Goal: Task Accomplishment & Management: Use online tool/utility

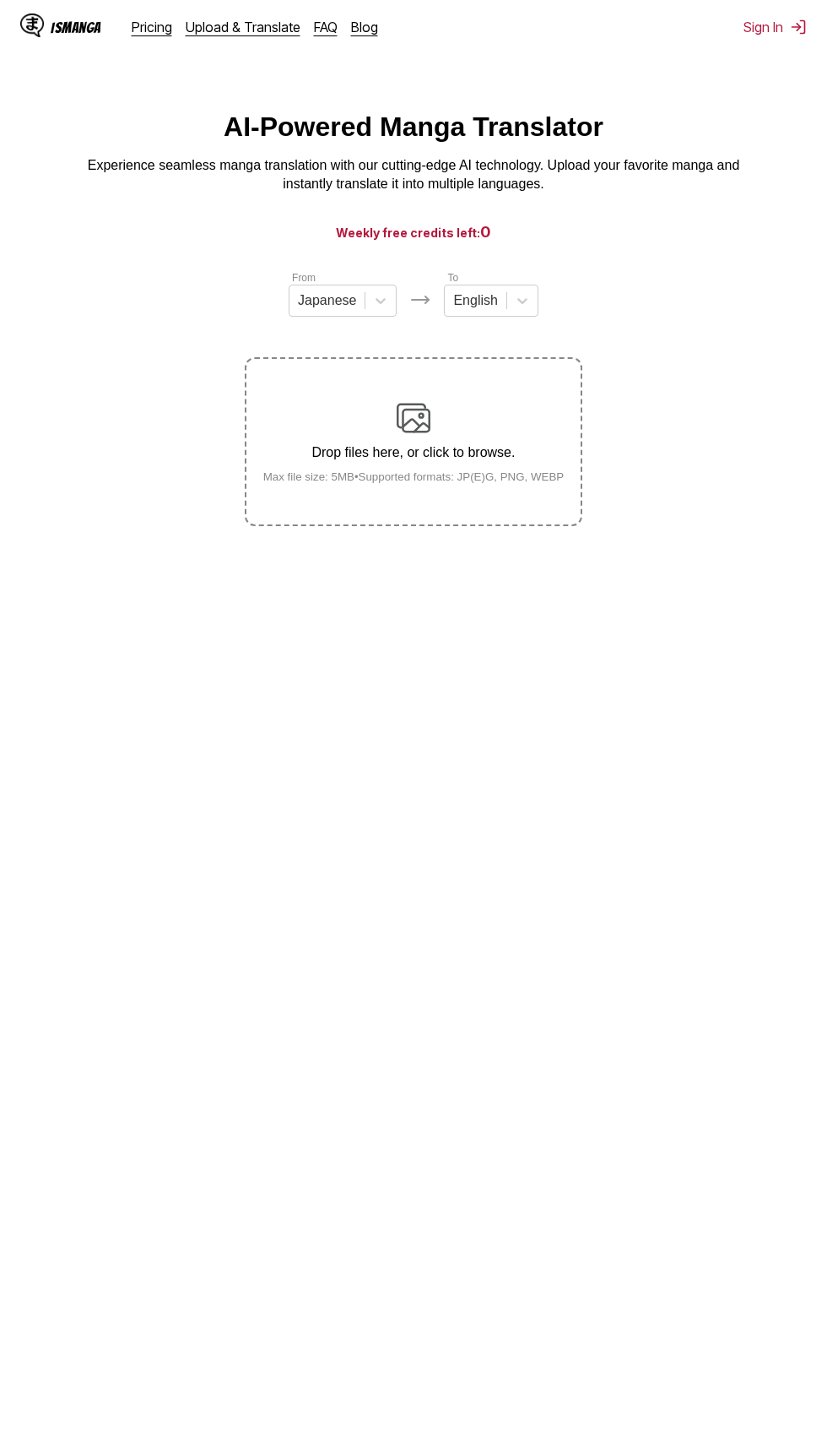
click at [454, 409] on div "Drop files here, or click to browse. Max file size: 5MB • Supported formats: JP…" at bounding box center [414, 442] width 328 height 82
click at [0, 0] on input "Drop files here, or click to browse. Max file size: 5MB • Supported formats: JP…" at bounding box center [0, 0] width 0 height 0
click at [416, 457] on p "Drop files here, or click to browse." at bounding box center [414, 453] width 328 height 16
click at [0, 0] on input "Drop files here, or click to browse. Max file size: 5MB • Supported formats: JP…" at bounding box center [0, 0] width 0 height 0
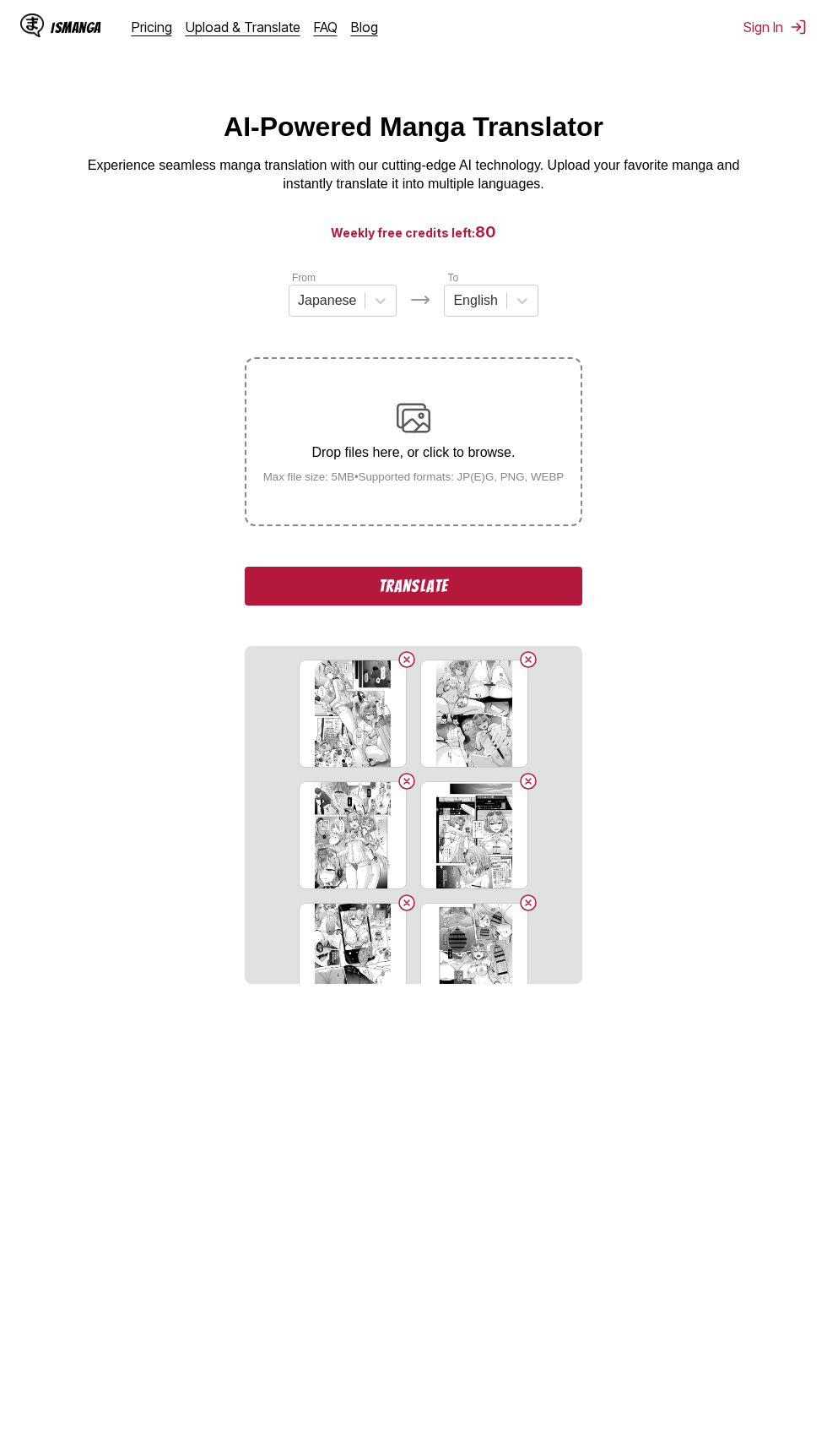
click at [573, 591] on button "Translate" at bounding box center [413, 587] width 338 height 39
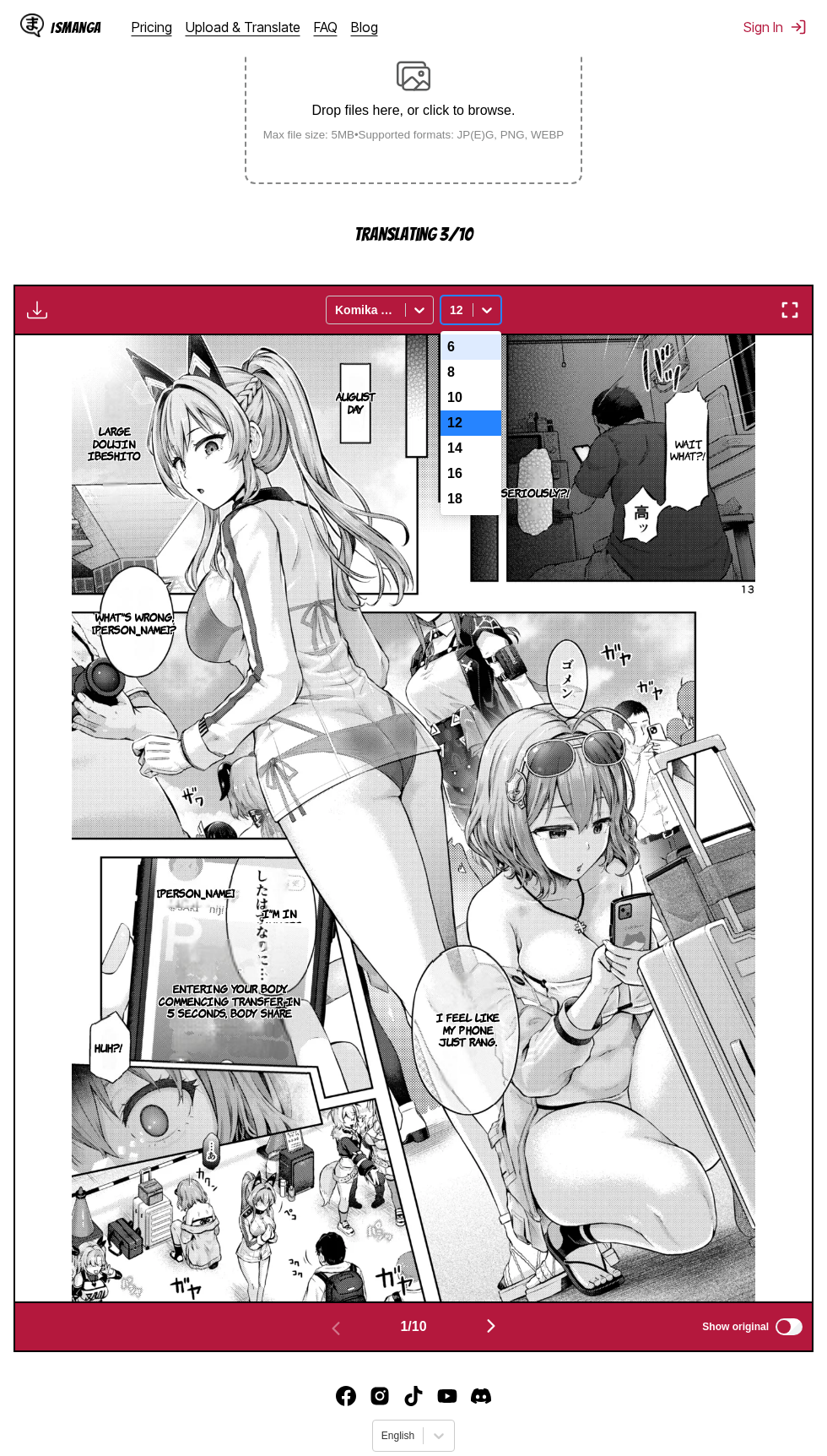
scroll to position [295, 0]
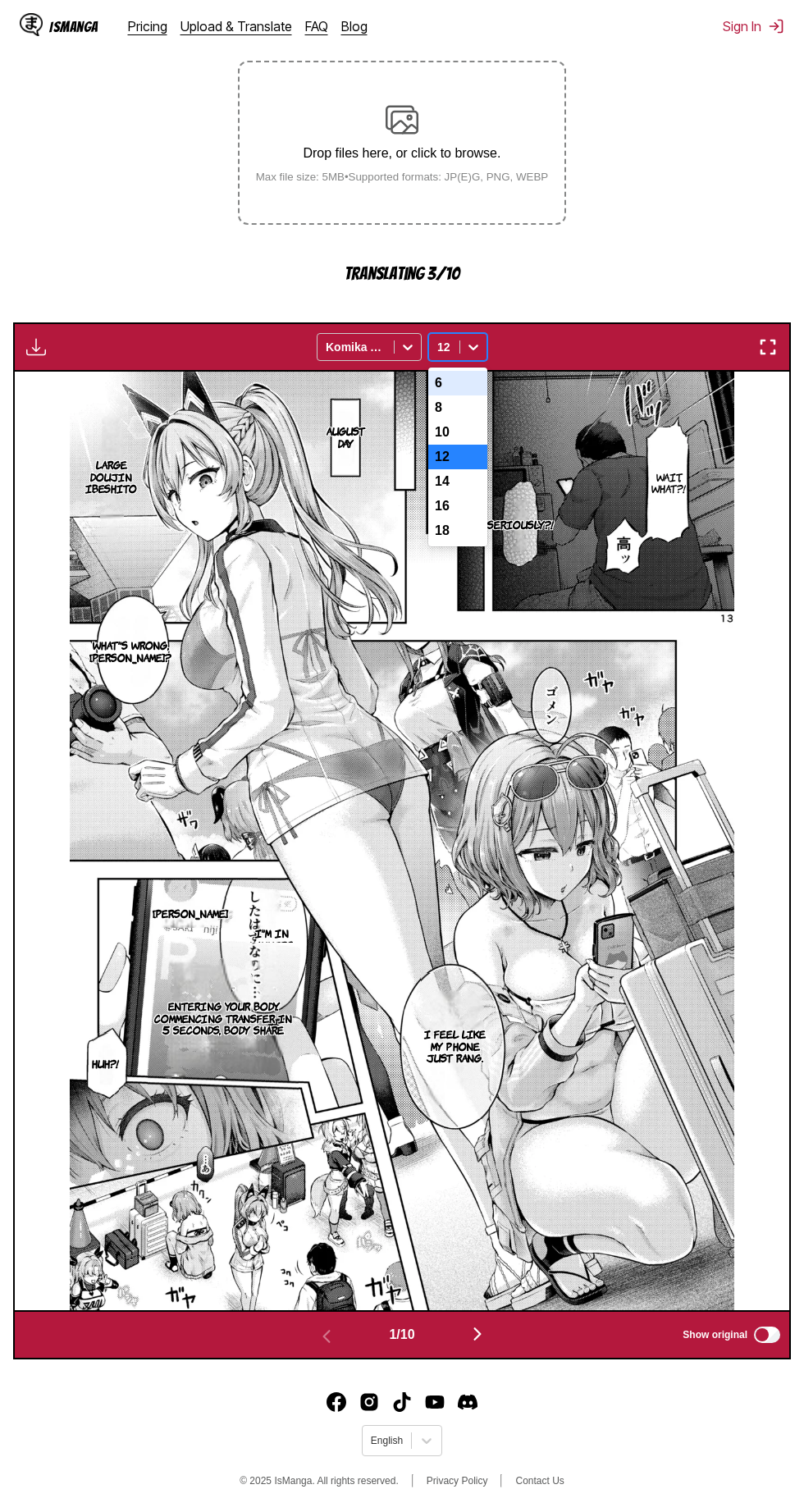
click at [484, 494] on div "14" at bounding box center [457, 482] width 59 height 25
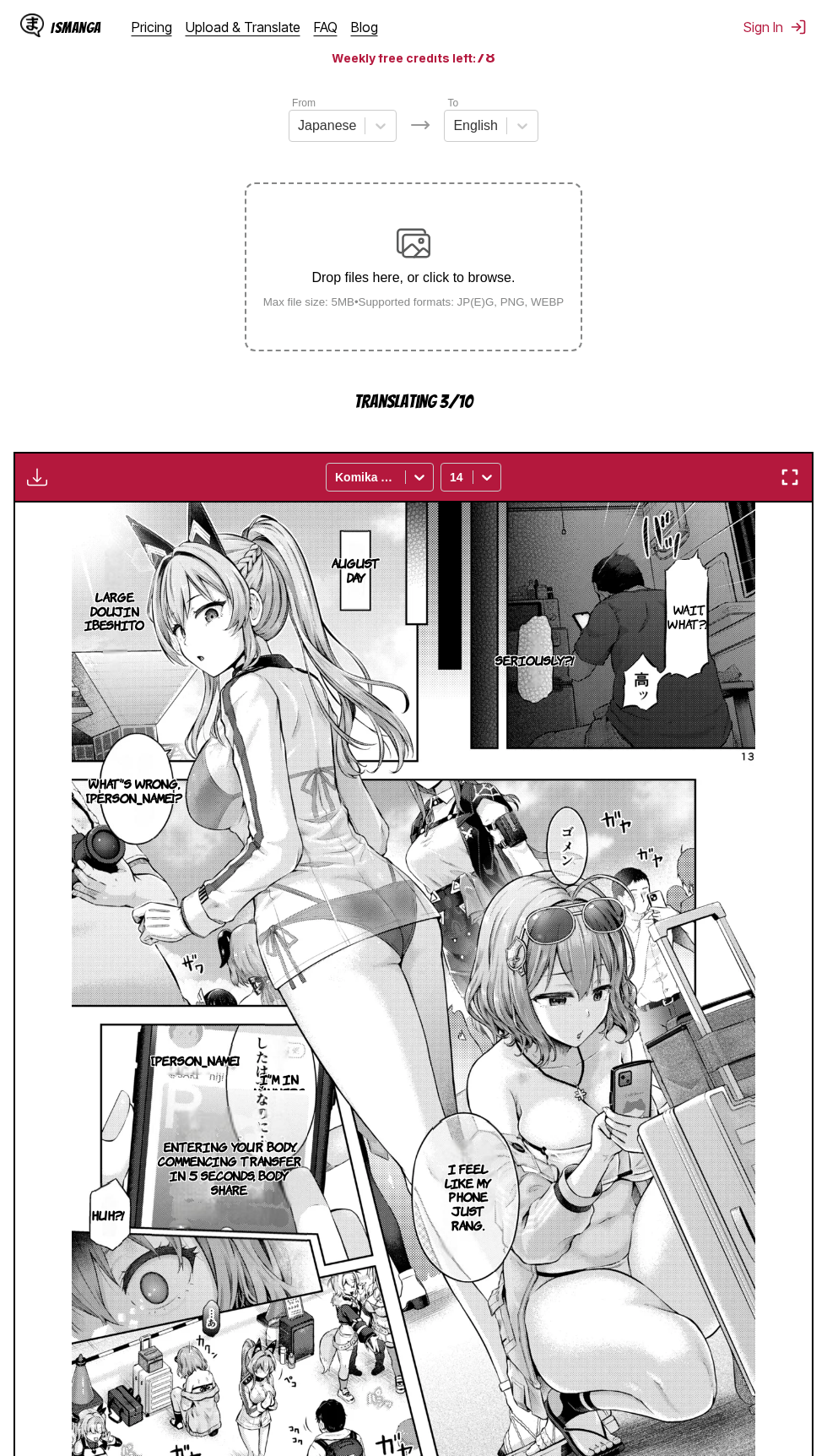
scroll to position [177, 0]
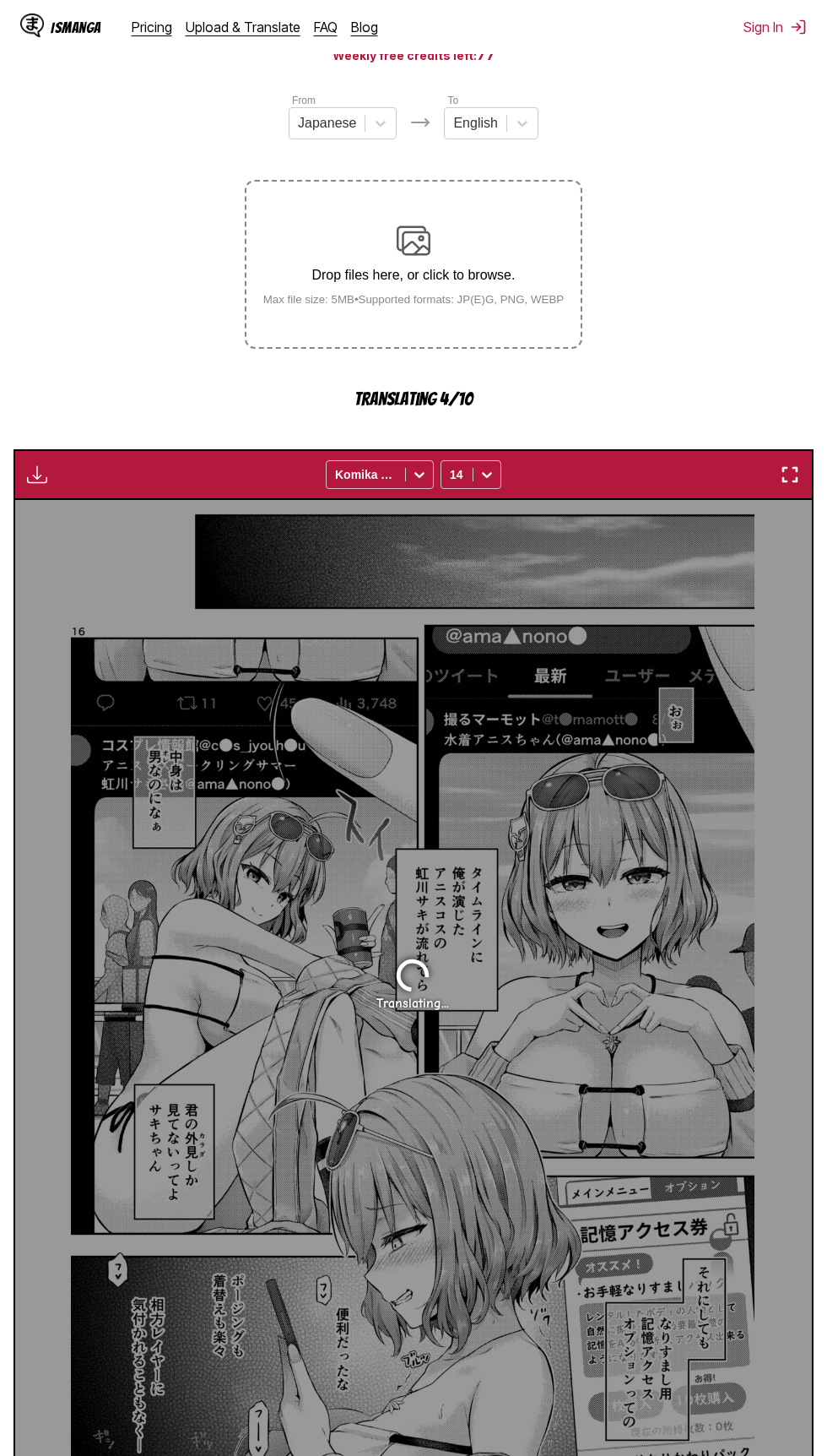
scroll to position [177, 0]
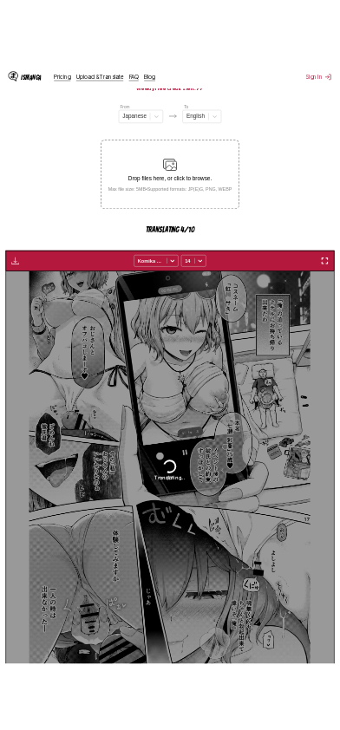
scroll to position [0, 2455]
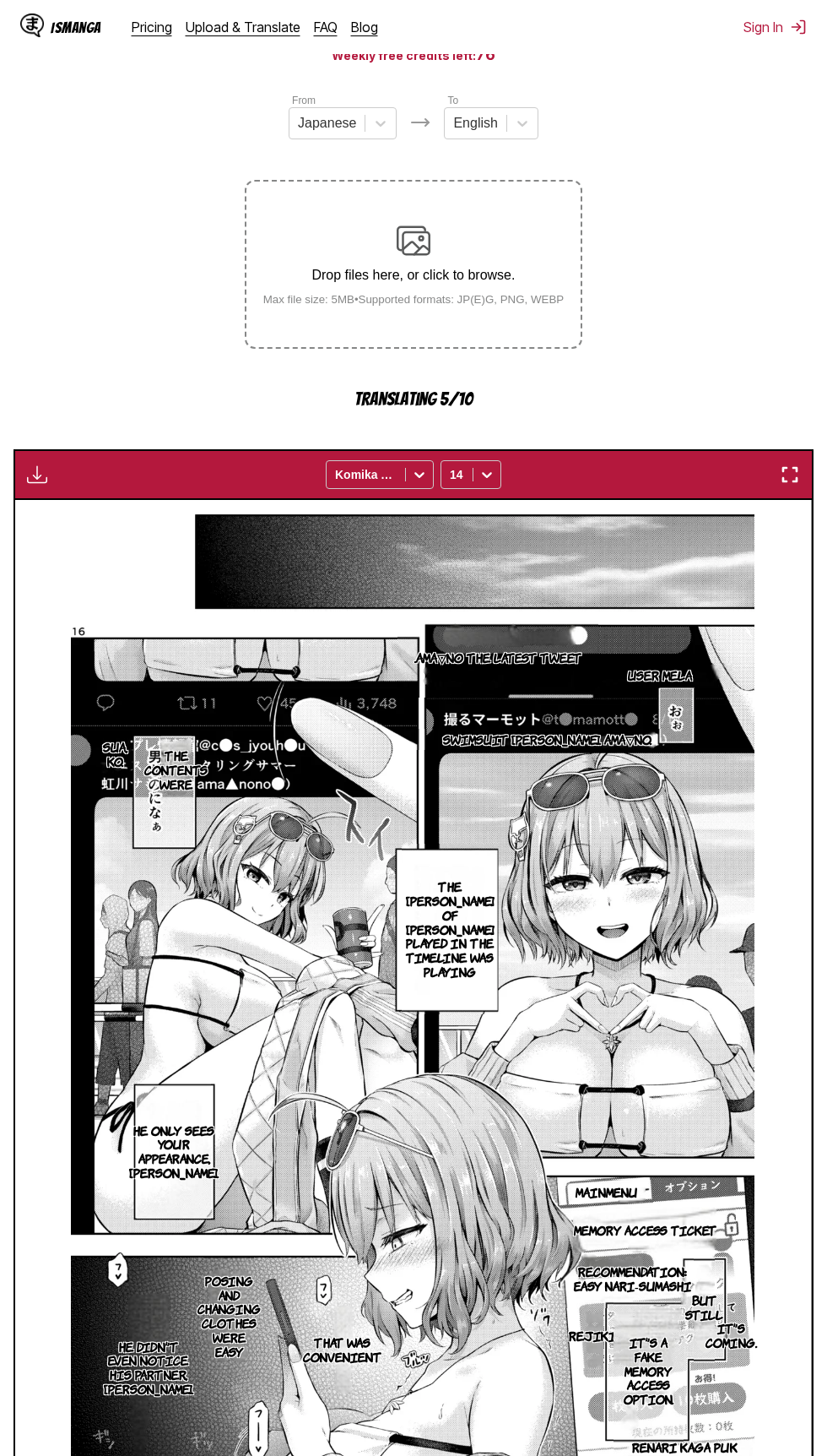
click at [789, 476] on img "button" at bounding box center [790, 475] width 20 height 20
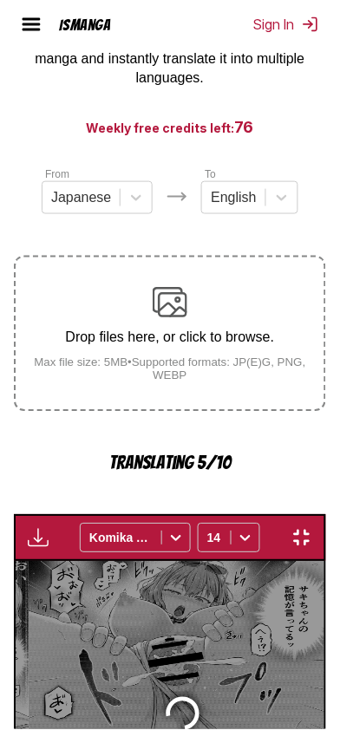
scroll to position [0, 1011]
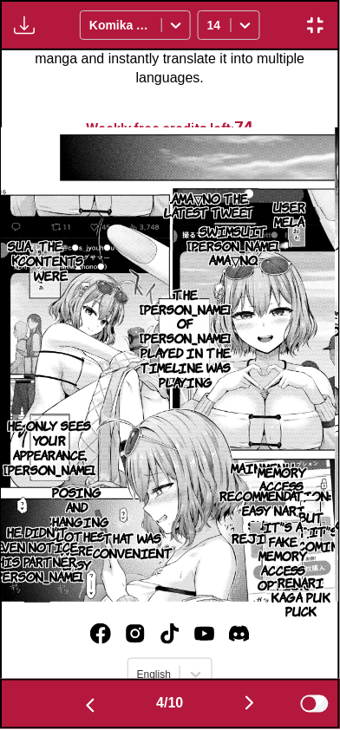
click at [260, 705] on img "button" at bounding box center [249, 703] width 21 height 21
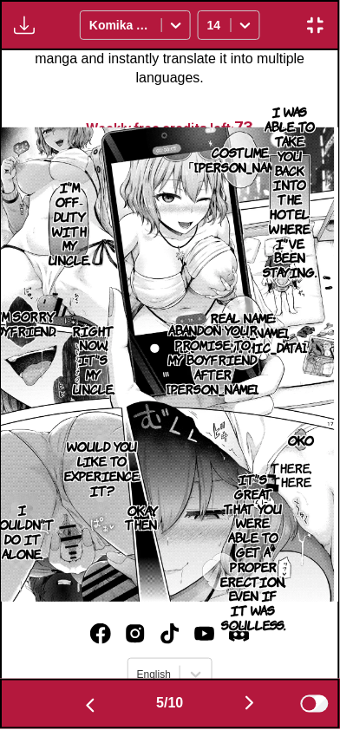
click at [246, 710] on img "button" at bounding box center [249, 703] width 21 height 21
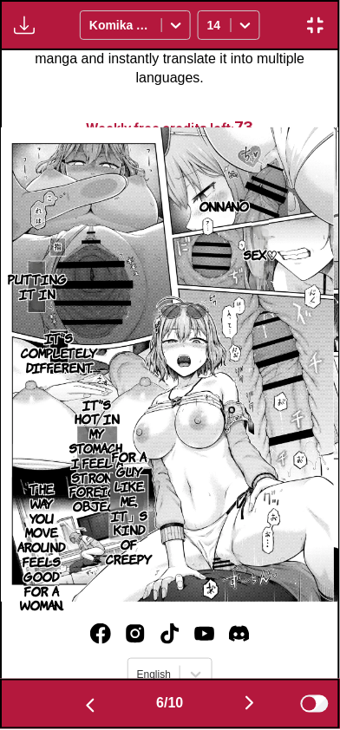
click at [247, 709] on img "button" at bounding box center [249, 703] width 21 height 21
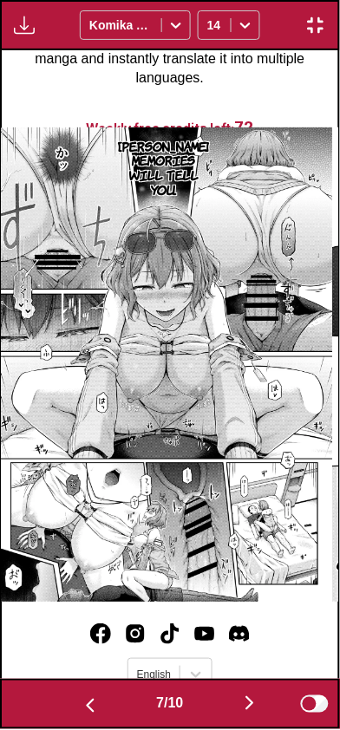
click at [89, 709] on img "button" at bounding box center [90, 706] width 21 height 21
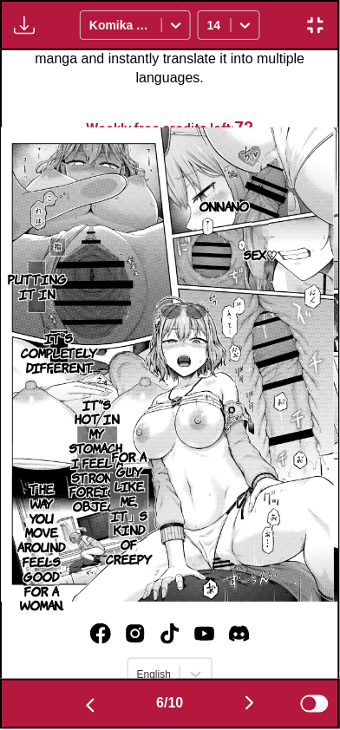
click at [249, 707] on img "button" at bounding box center [249, 703] width 21 height 21
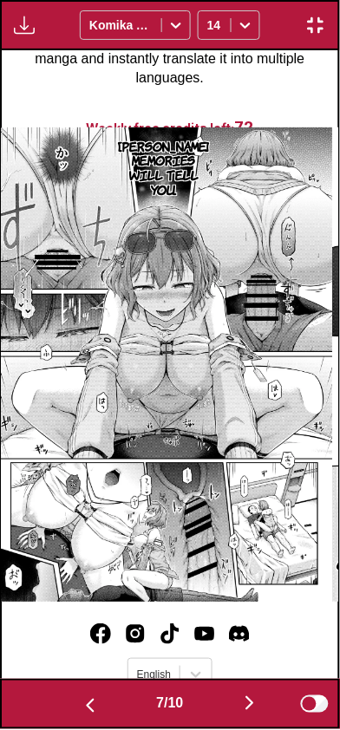
click at [259, 703] on img "button" at bounding box center [249, 703] width 21 height 21
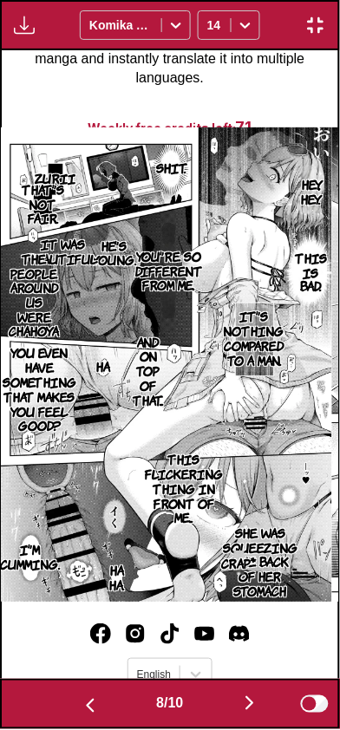
click at [255, 698] on img "button" at bounding box center [249, 703] width 21 height 21
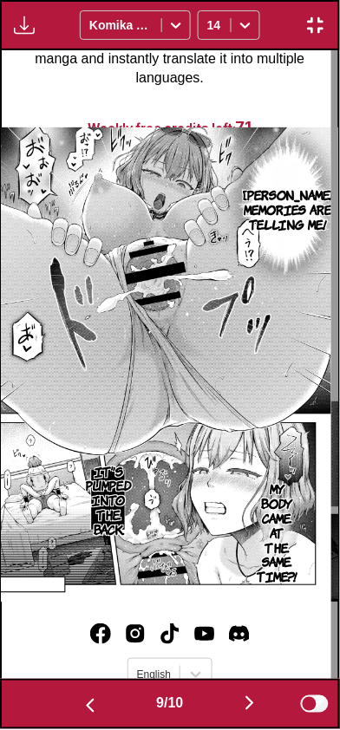
click at [260, 697] on img "button" at bounding box center [249, 703] width 21 height 21
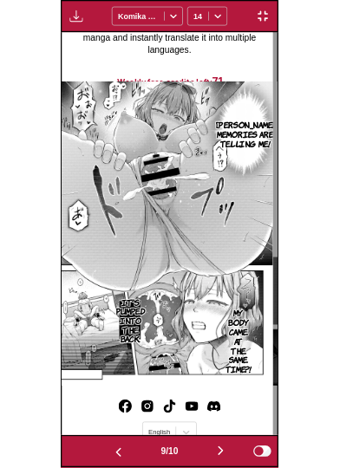
scroll to position [0, 3034]
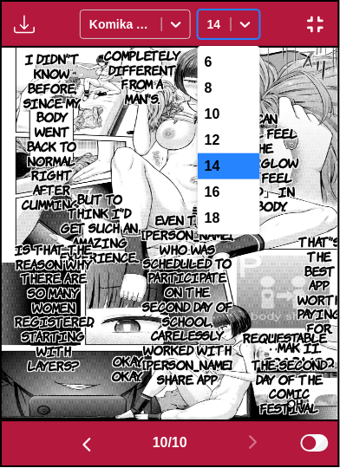
click at [232, 205] on div "16" at bounding box center [229, 192] width 62 height 26
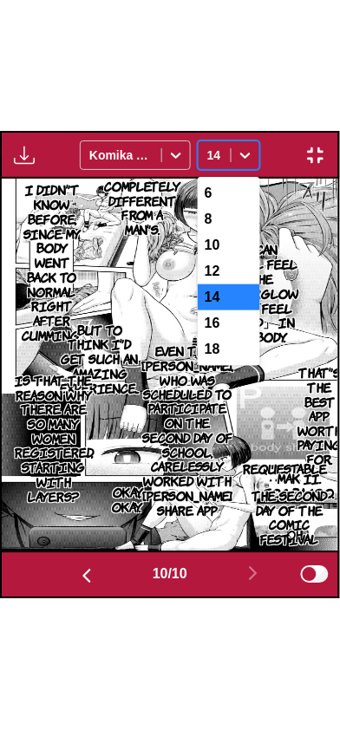
scroll to position [107, 0]
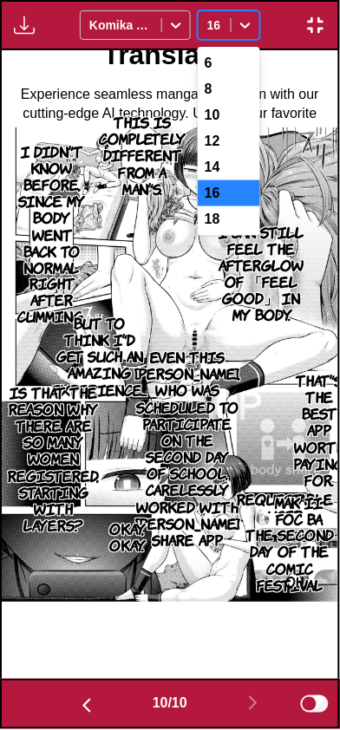
click at [217, 195] on div "16" at bounding box center [229, 193] width 62 height 26
click at [215, 195] on div "16" at bounding box center [229, 193] width 62 height 26
click at [208, 171] on div "14" at bounding box center [229, 167] width 62 height 26
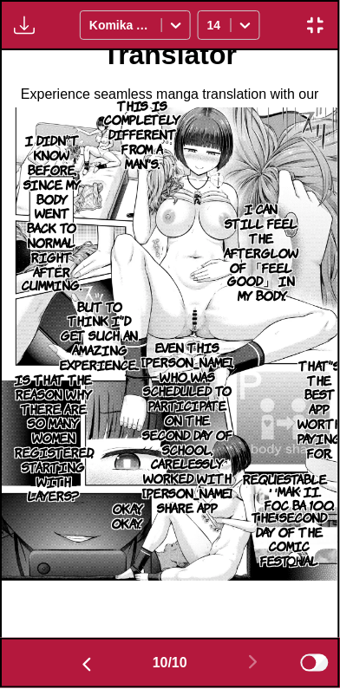
click at [321, 31] on img "button" at bounding box center [315, 25] width 21 height 21
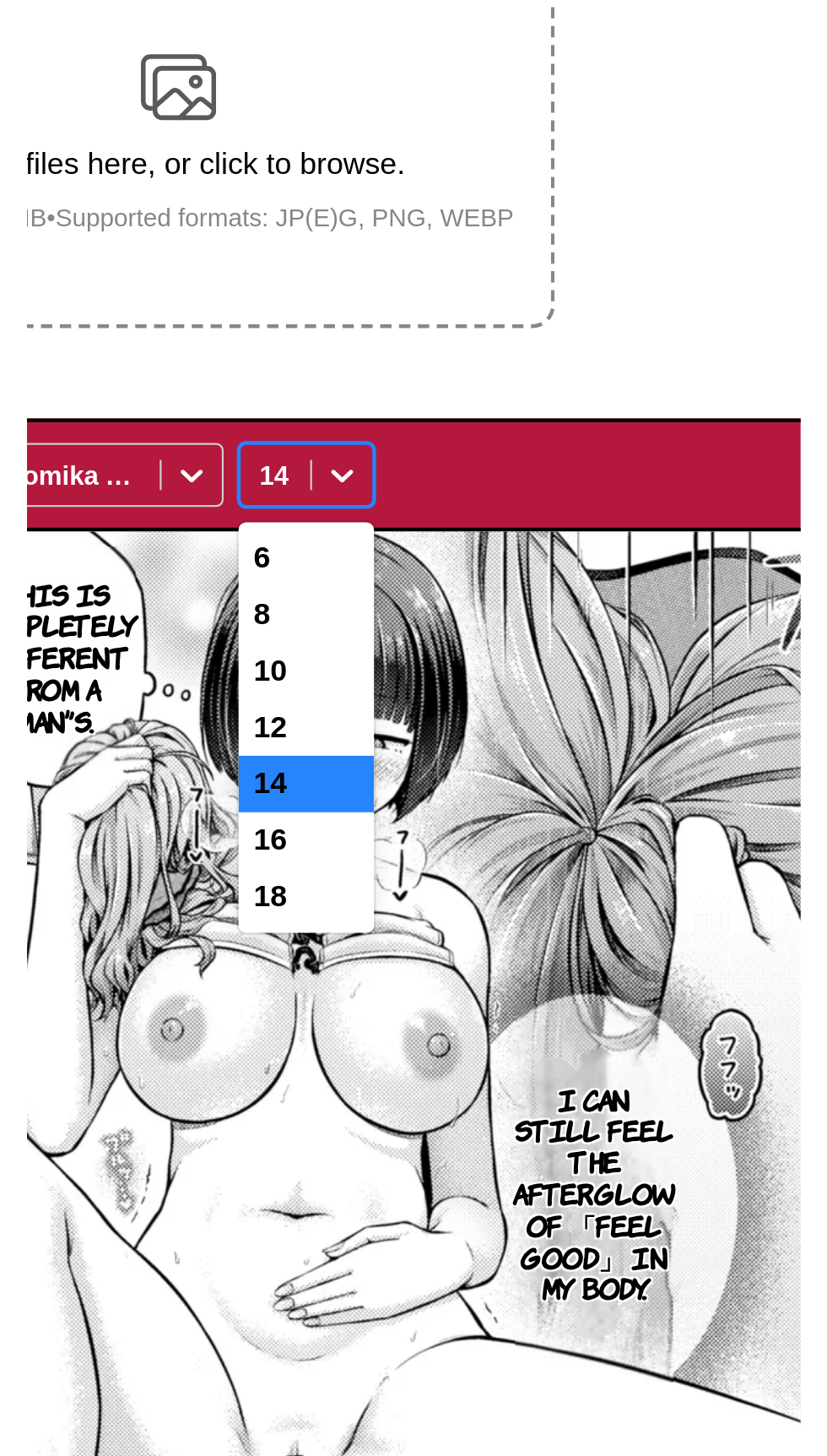
scroll to position [212, 0]
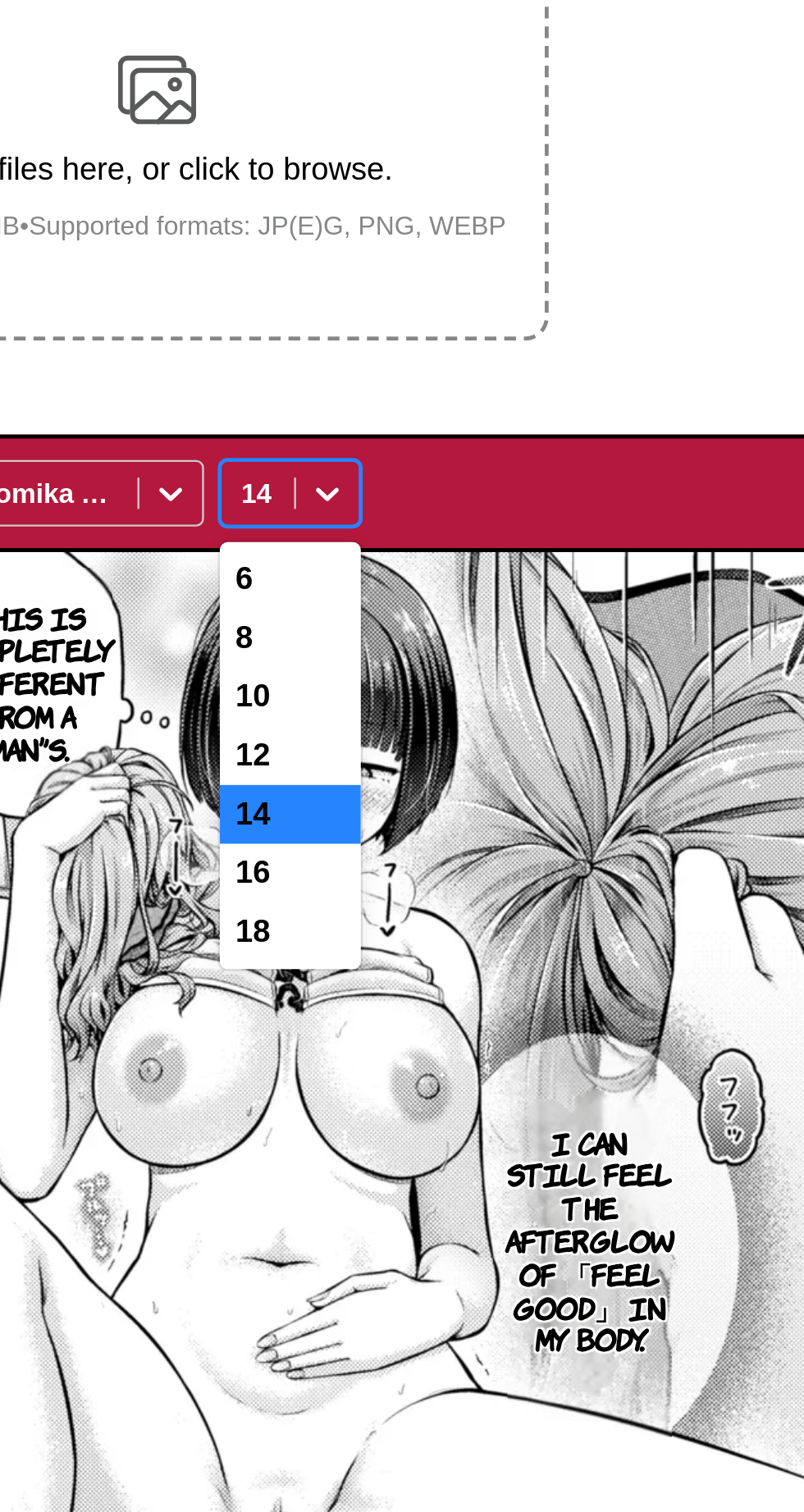
click at [473, 480] on div "12" at bounding box center [457, 478] width 59 height 25
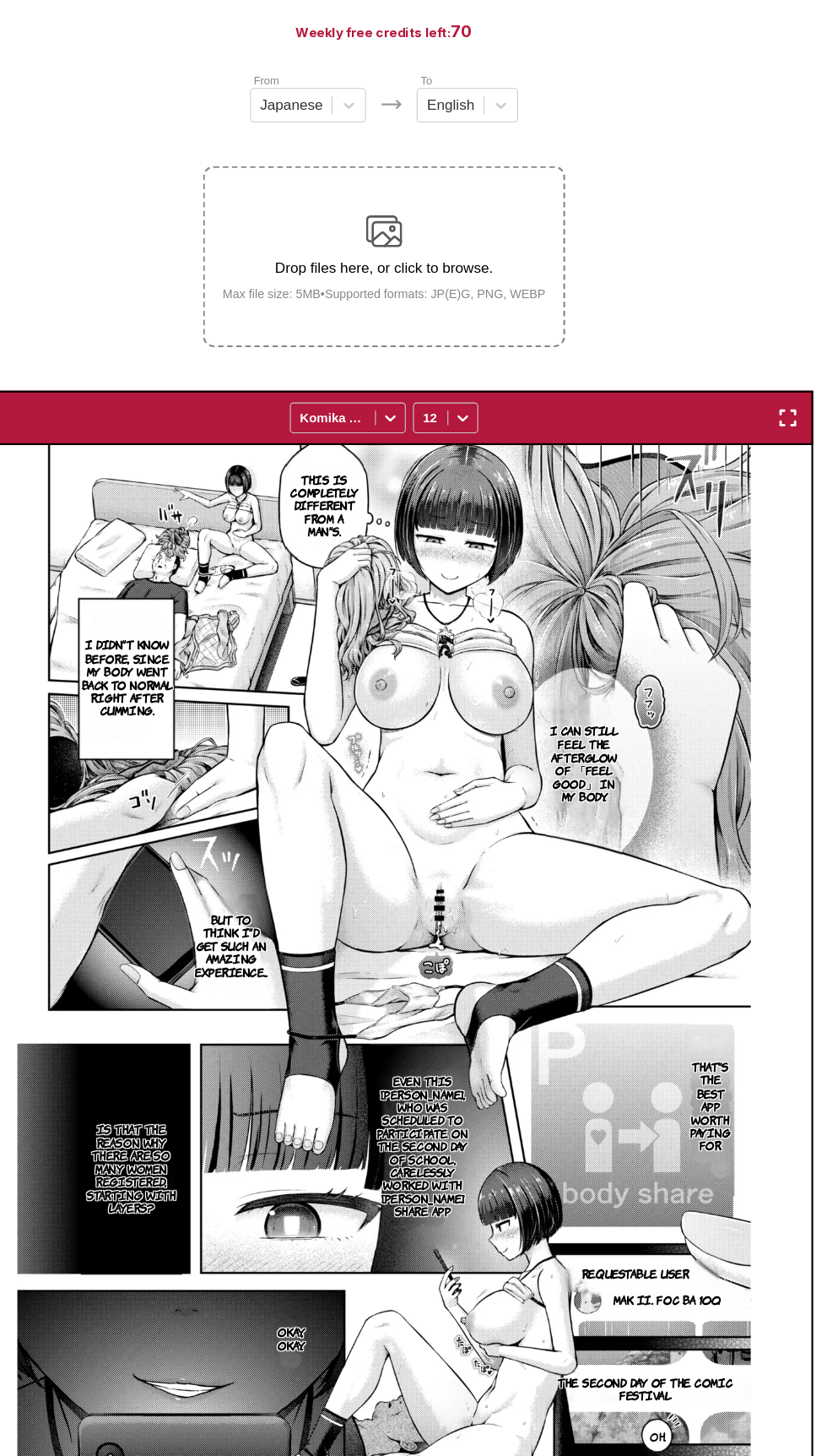
scroll to position [128, 0]
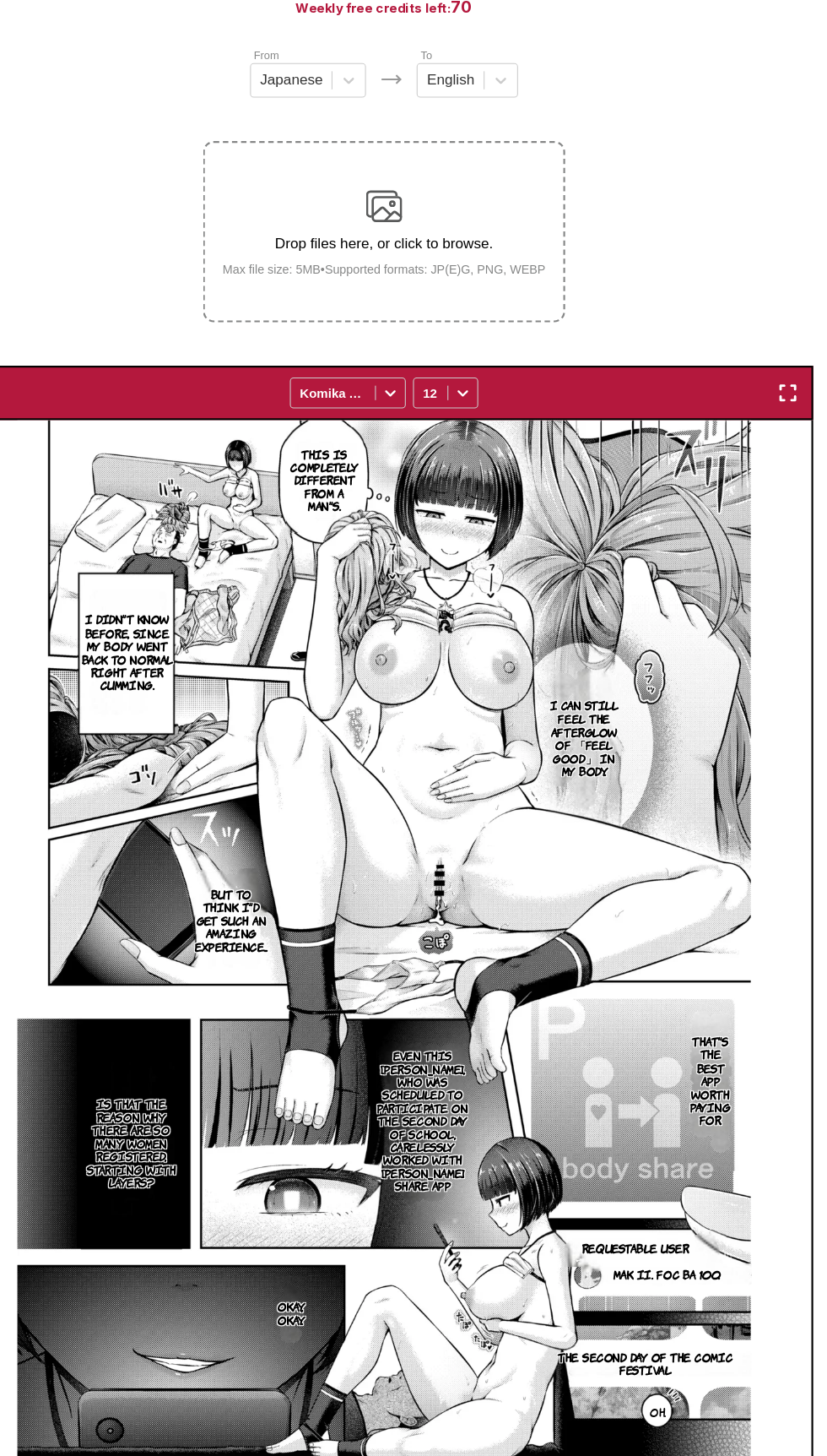
click at [794, 458] on img "button" at bounding box center [790, 464] width 20 height 20
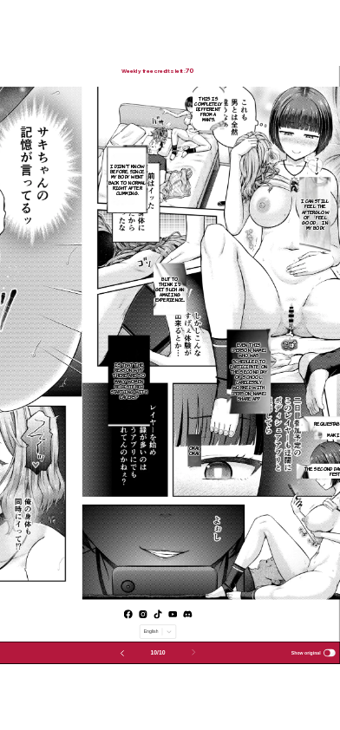
scroll to position [0, 3034]
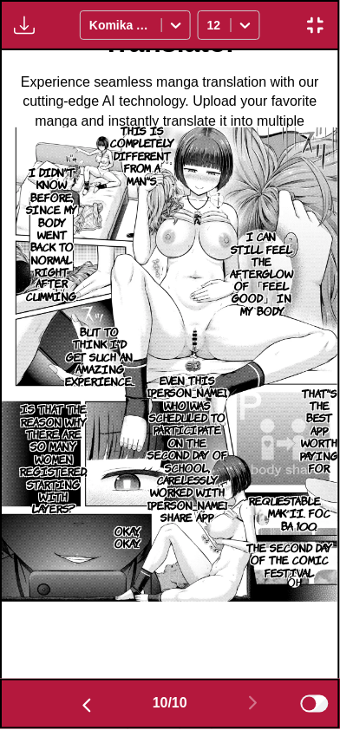
click at [81, 696] on img "button" at bounding box center [86, 706] width 21 height 21
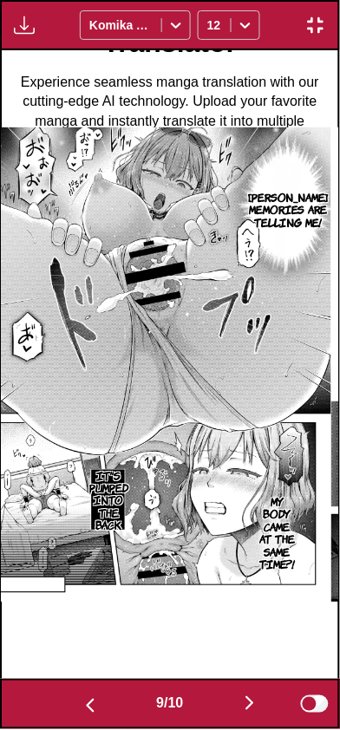
click at [81, 701] on img "button" at bounding box center [90, 706] width 21 height 21
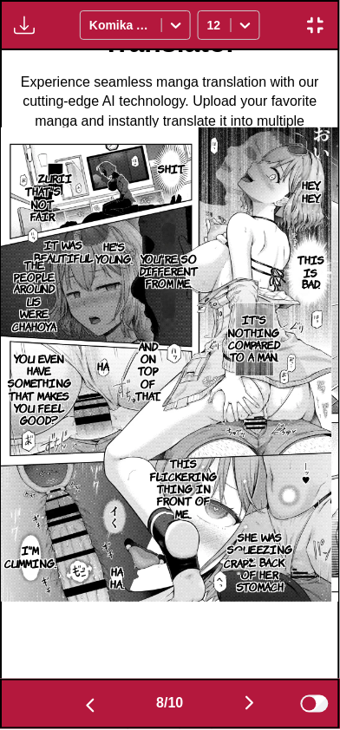
click at [80, 699] on img "button" at bounding box center [90, 706] width 21 height 21
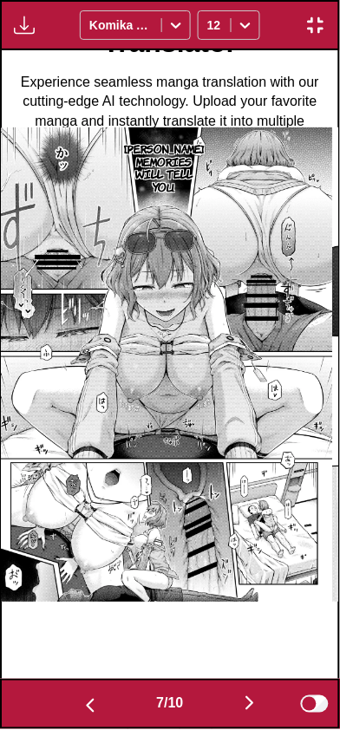
click at [75, 695] on button "button" at bounding box center [90, 704] width 104 height 25
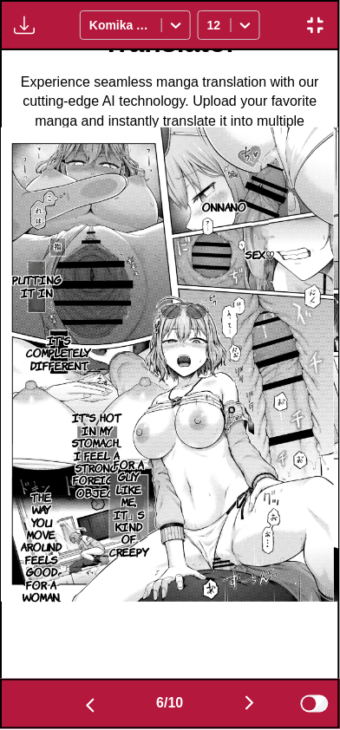
click at [75, 692] on button "button" at bounding box center [90, 704] width 104 height 25
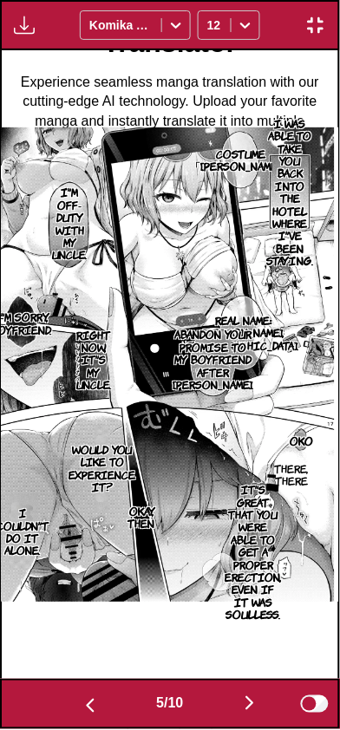
click at [75, 695] on button "button" at bounding box center [90, 704] width 104 height 25
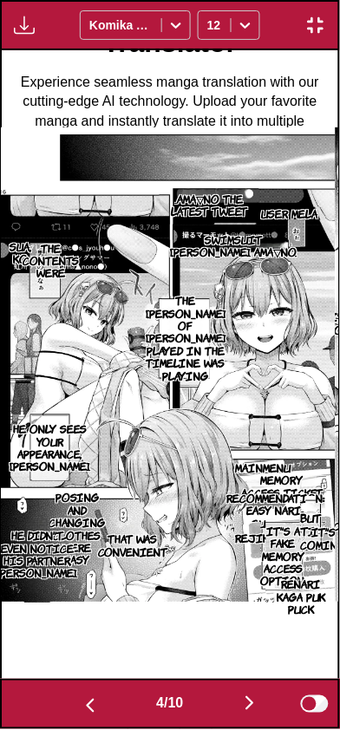
click at [74, 695] on button "button" at bounding box center [90, 704] width 104 height 25
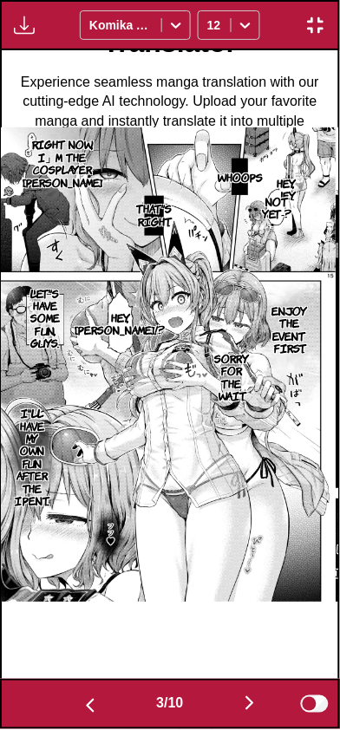
click at [80, 699] on img "button" at bounding box center [90, 706] width 21 height 21
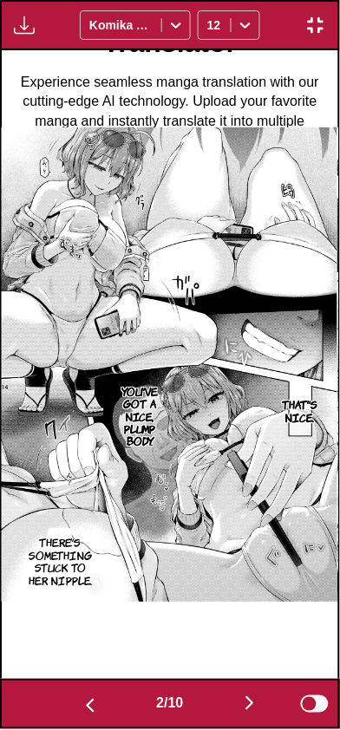
click at [80, 703] on img "button" at bounding box center [90, 706] width 21 height 21
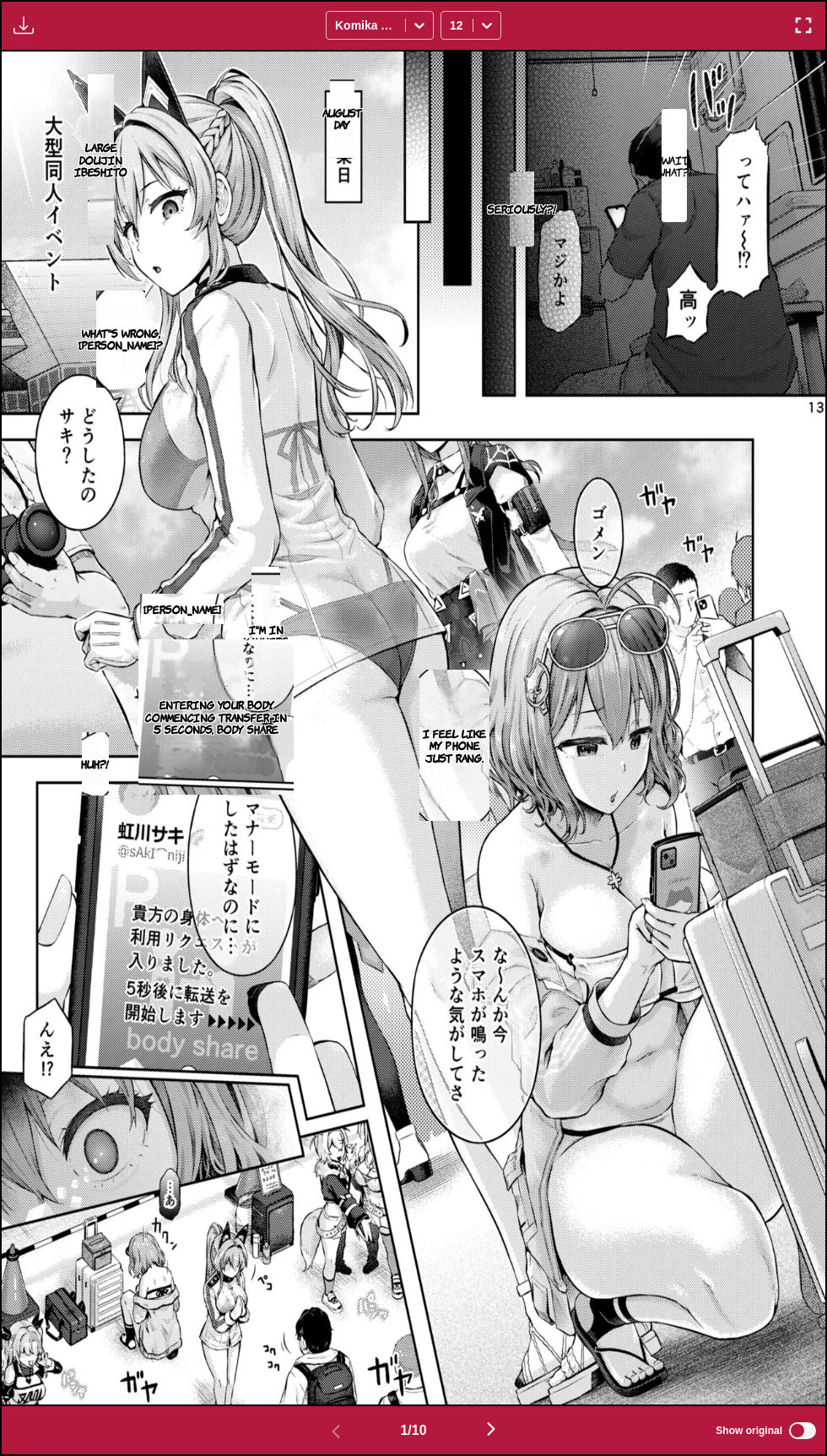
scroll to position [179, 0]
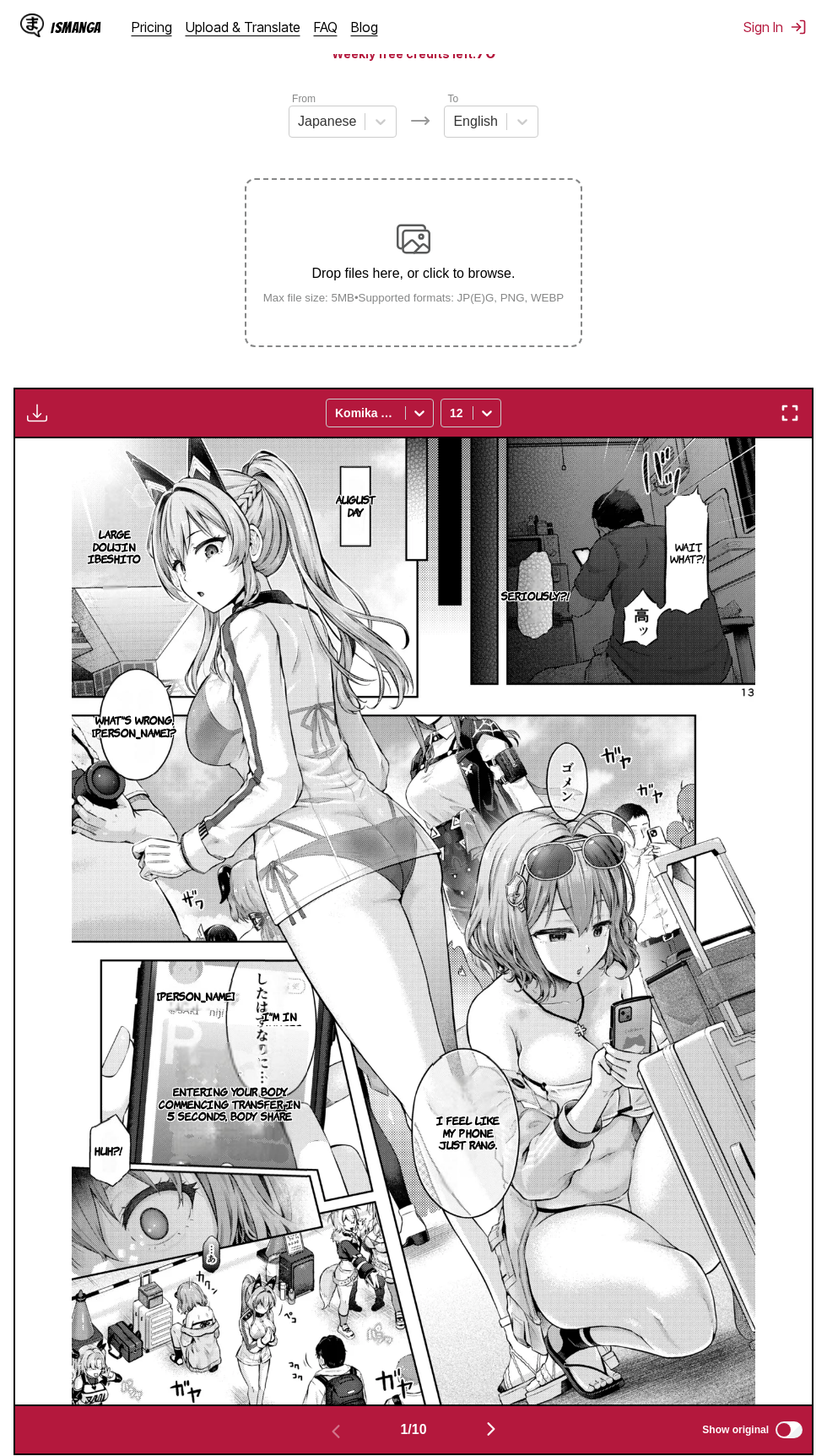
click at [788, 410] on img "button" at bounding box center [790, 412] width 20 height 20
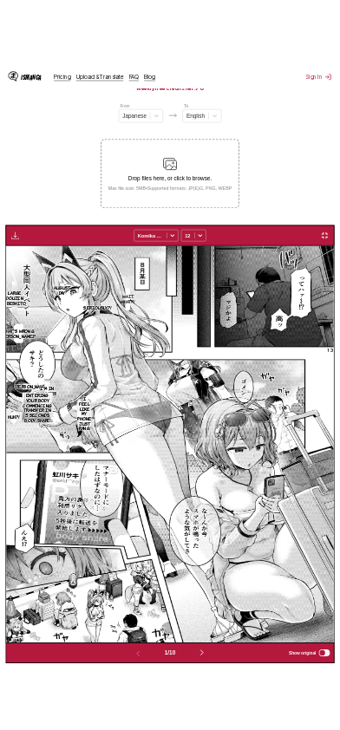
scroll to position [120, 0]
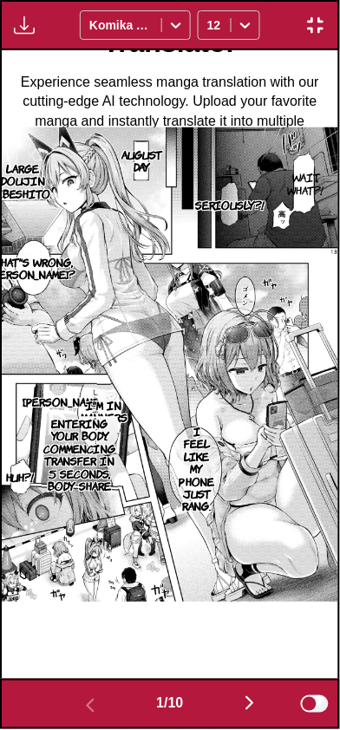
click at [245, 707] on img "button" at bounding box center [249, 703] width 21 height 21
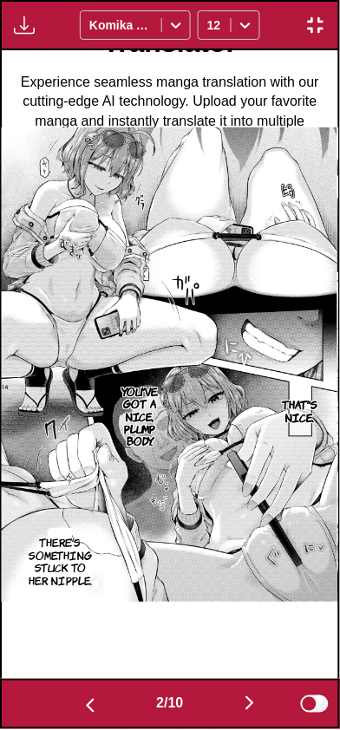
click at [251, 699] on img "button" at bounding box center [249, 703] width 21 height 21
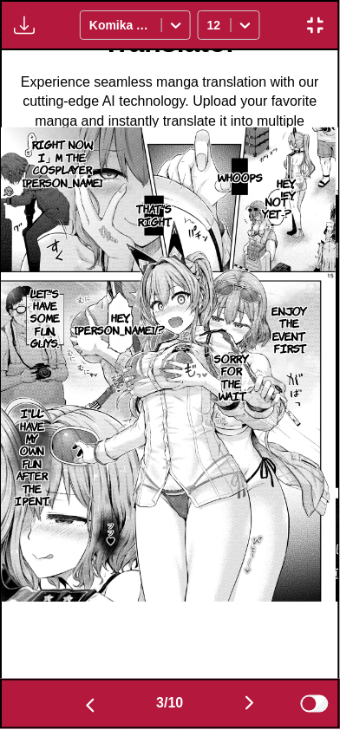
click at [80, 699] on img "button" at bounding box center [90, 706] width 21 height 21
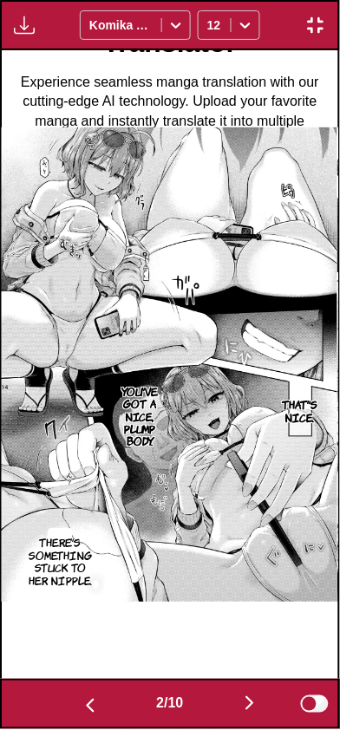
click at [74, 692] on button "button" at bounding box center [90, 704] width 104 height 25
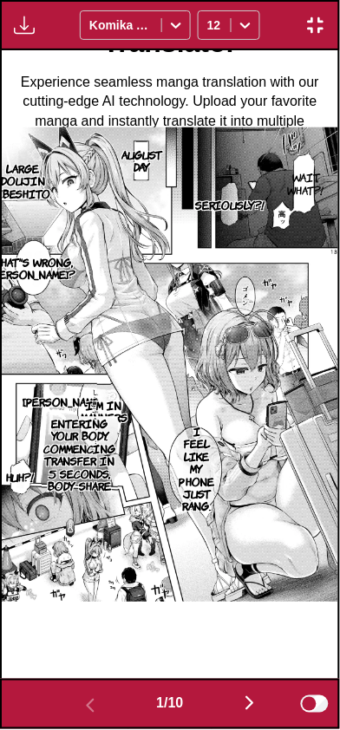
click at [243, 694] on button "button" at bounding box center [250, 704] width 104 height 25
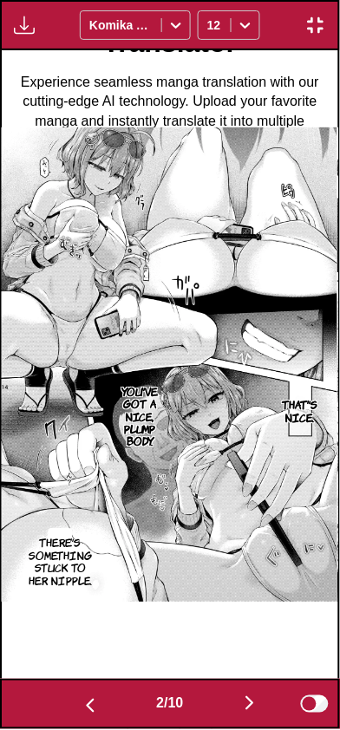
click at [231, 692] on button "button" at bounding box center [250, 704] width 104 height 25
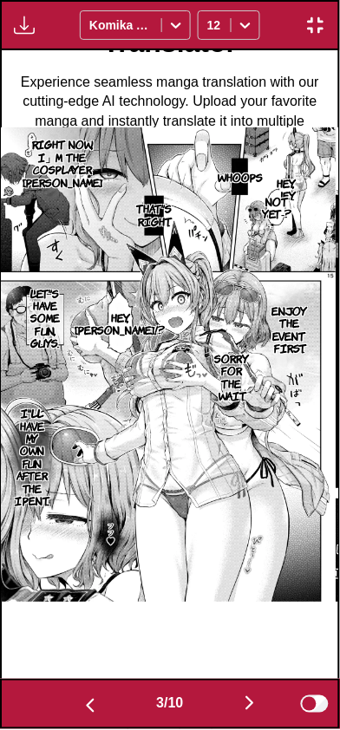
click at [247, 697] on img "button" at bounding box center [249, 703] width 21 height 21
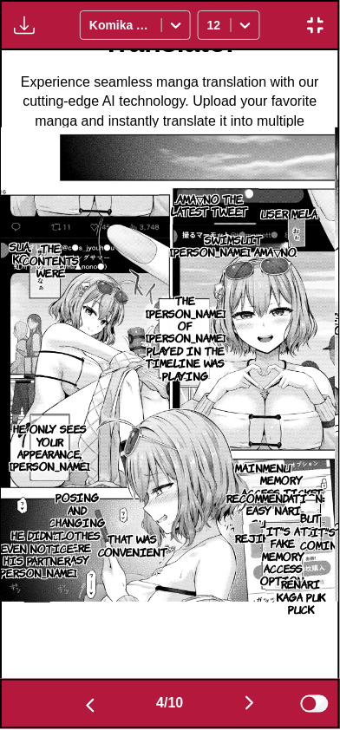
click at [257, 700] on img "button" at bounding box center [249, 703] width 21 height 21
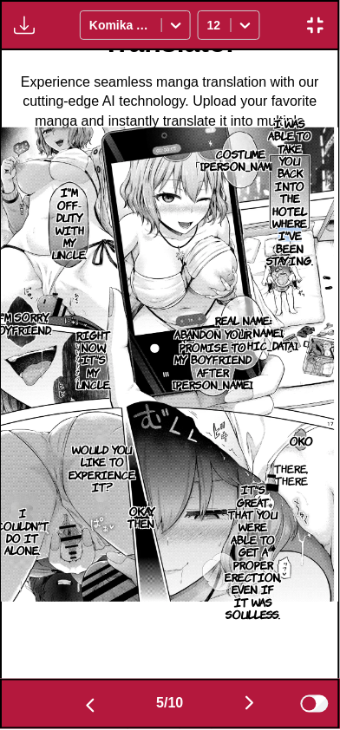
click at [187, 330] on p "Abandon your promise to my boyfriend after [PERSON_NAME]." at bounding box center [213, 359] width 88 height 69
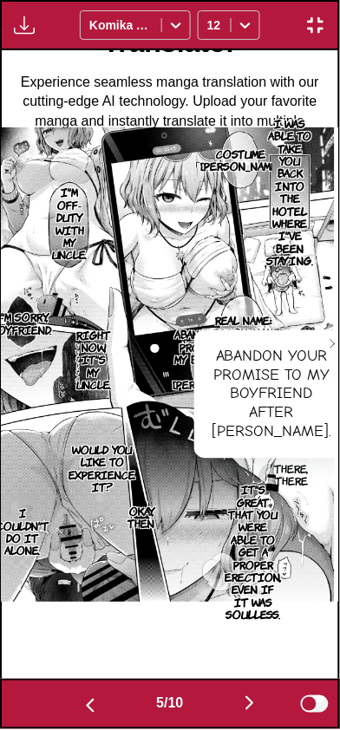
click at [303, 241] on p "I was able to take you back into the hotel where i've been staying." at bounding box center [290, 192] width 54 height 157
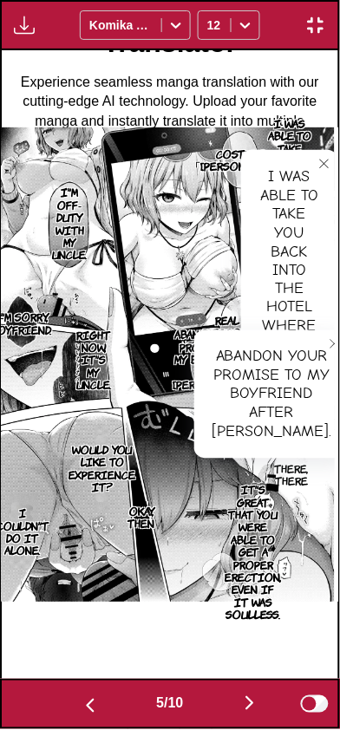
click at [87, 705] on img "button" at bounding box center [90, 706] width 21 height 21
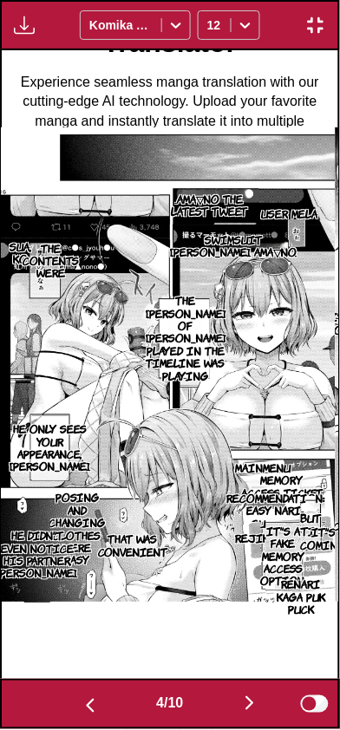
click at [260, 708] on img "button" at bounding box center [249, 703] width 21 height 21
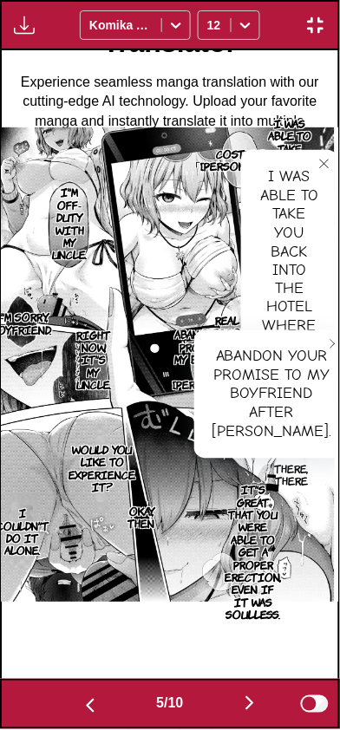
click at [328, 341] on icon "close-tooltip" at bounding box center [334, 344] width 12 height 12
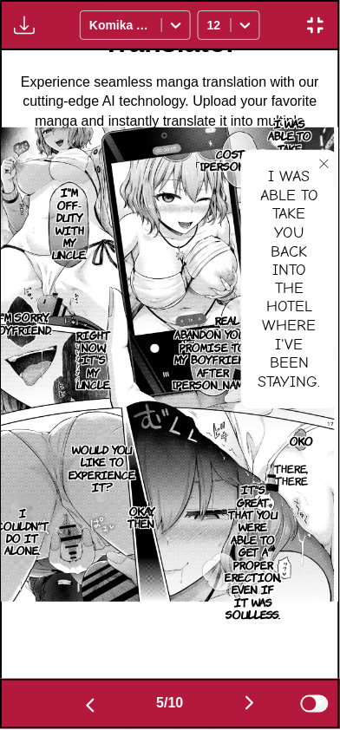
click at [322, 167] on icon "close-tooltip" at bounding box center [324, 164] width 12 height 12
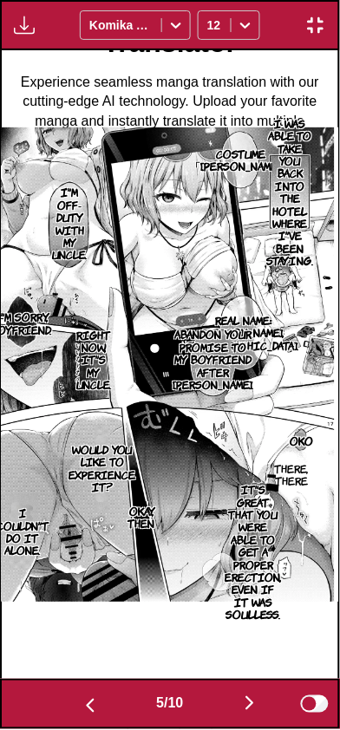
click at [236, 701] on button "button" at bounding box center [250, 704] width 104 height 25
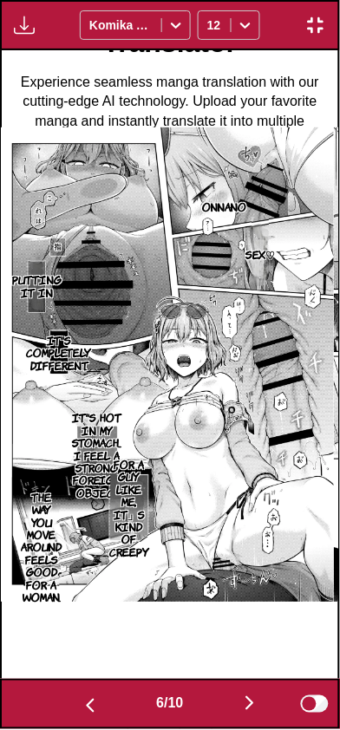
click at [235, 702] on button "button" at bounding box center [250, 704] width 104 height 25
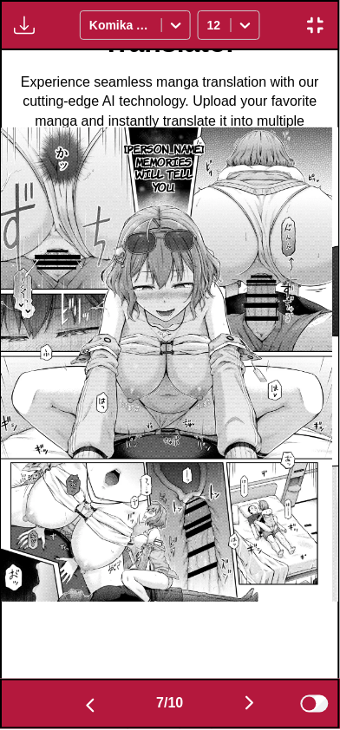
click at [75, 699] on button "button" at bounding box center [90, 704] width 104 height 25
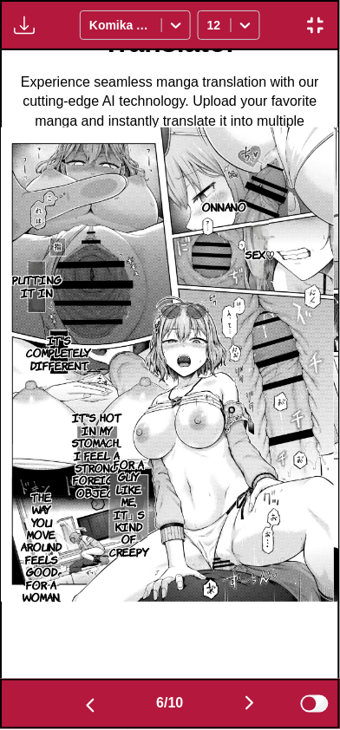
click at [257, 709] on img "button" at bounding box center [249, 703] width 21 height 21
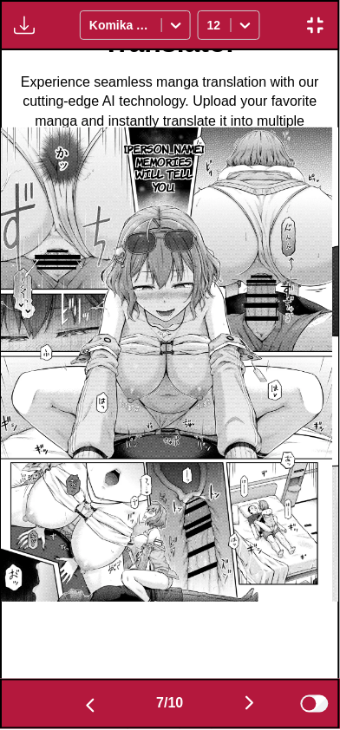
click at [265, 713] on button "button" at bounding box center [250, 704] width 104 height 25
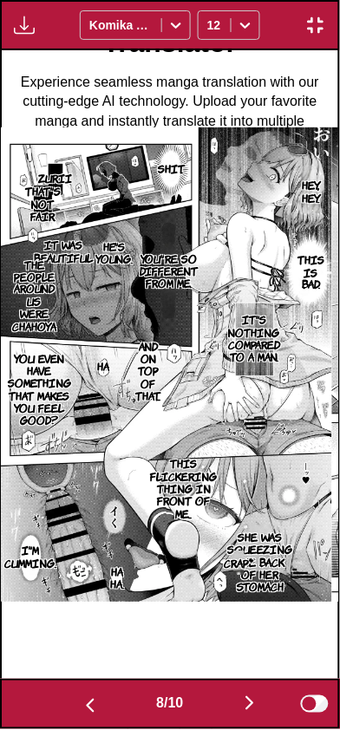
click at [80, 707] on img "button" at bounding box center [90, 706] width 21 height 21
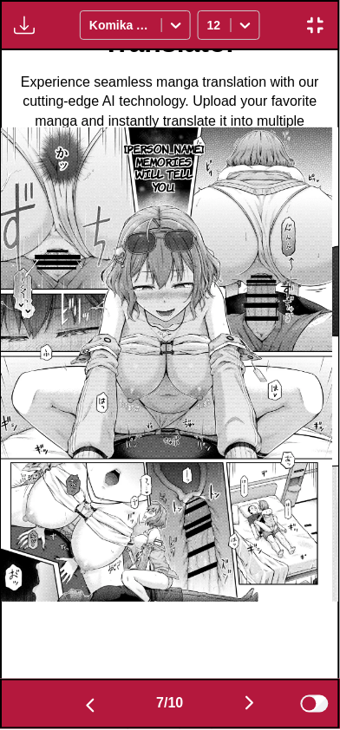
click at [245, 702] on img "button" at bounding box center [249, 703] width 21 height 21
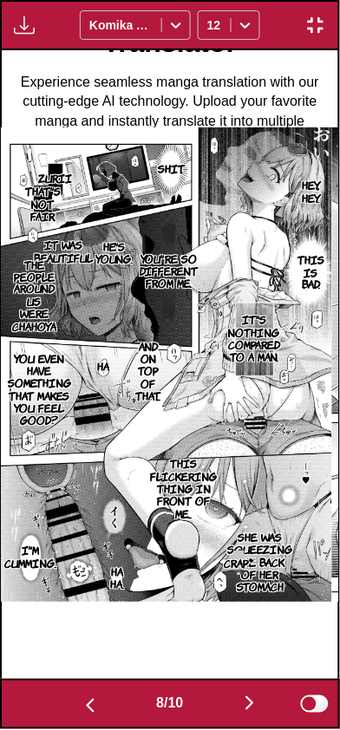
click at [31, 284] on p "The people around us were chahoya" at bounding box center [34, 295] width 51 height 81
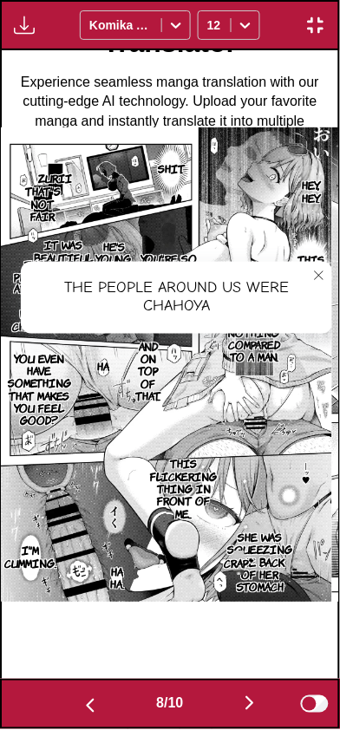
click at [327, 263] on button "close-tooltip" at bounding box center [319, 276] width 28 height 28
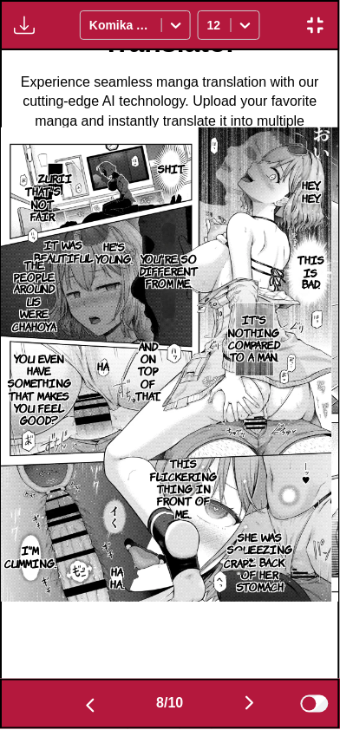
click at [244, 711] on img "button" at bounding box center [249, 703] width 21 height 21
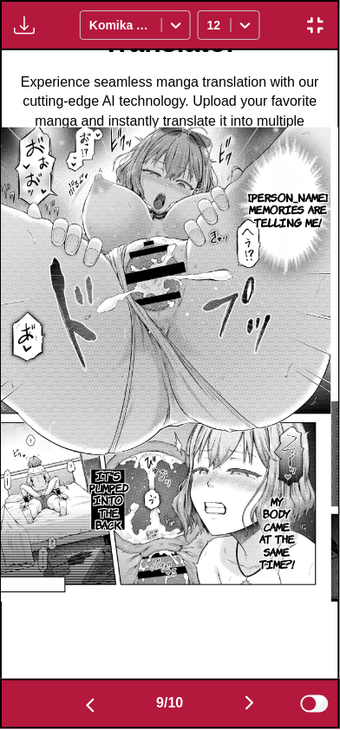
click at [244, 708] on img "button" at bounding box center [249, 703] width 21 height 21
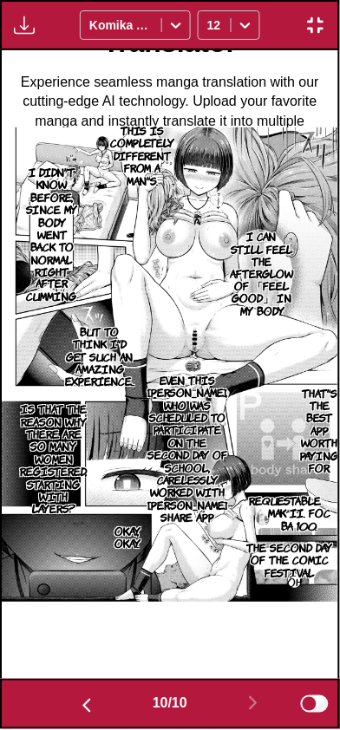
click at [84, 699] on img "button" at bounding box center [86, 706] width 21 height 21
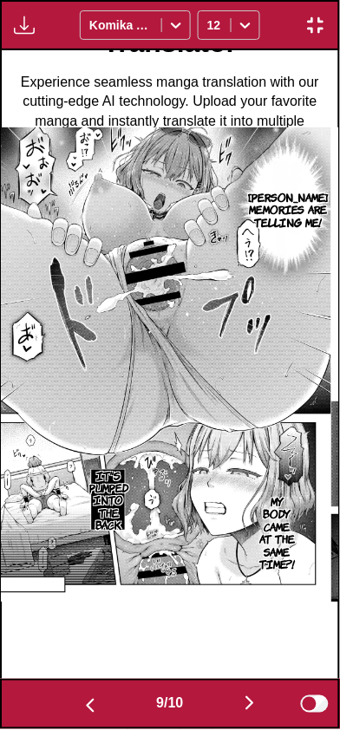
click at [85, 697] on img "button" at bounding box center [90, 706] width 21 height 21
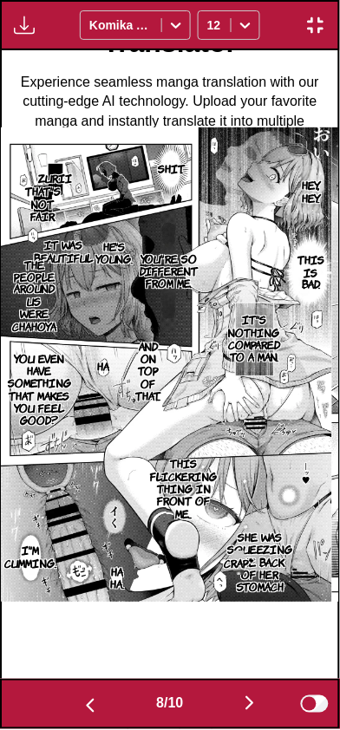
click at [91, 704] on img "button" at bounding box center [90, 706] width 21 height 21
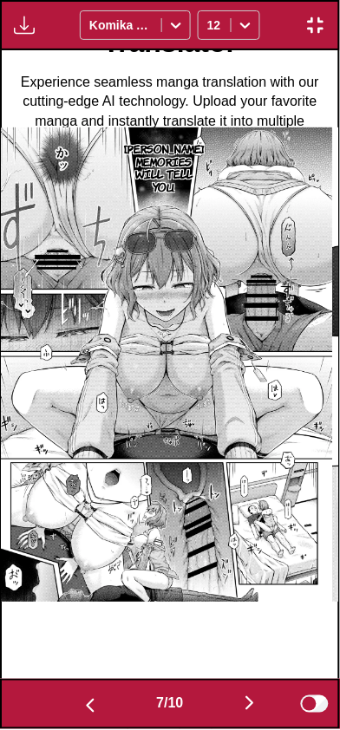
click at [88, 704] on img "button" at bounding box center [90, 706] width 21 height 21
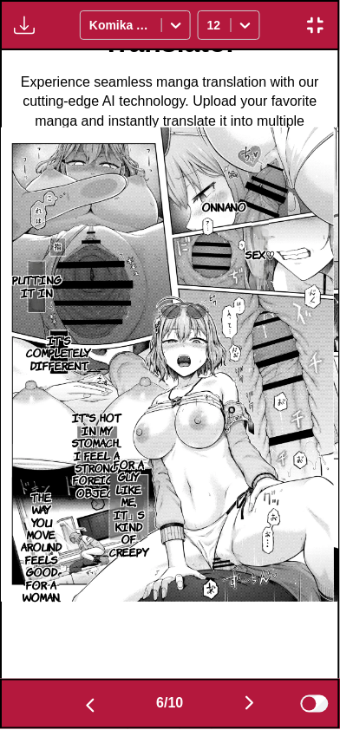
click at [244, 713] on img "button" at bounding box center [249, 703] width 21 height 21
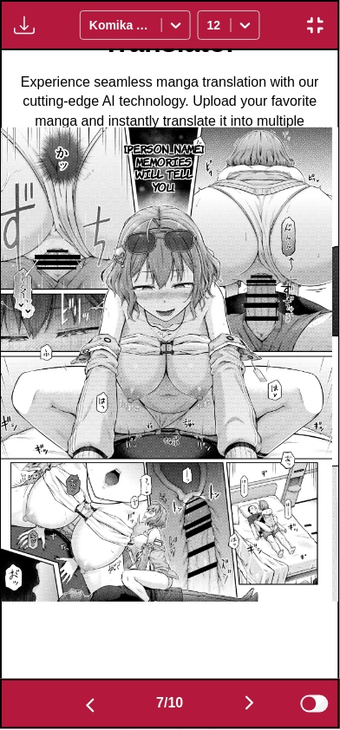
click at [233, 711] on button "button" at bounding box center [250, 704] width 104 height 25
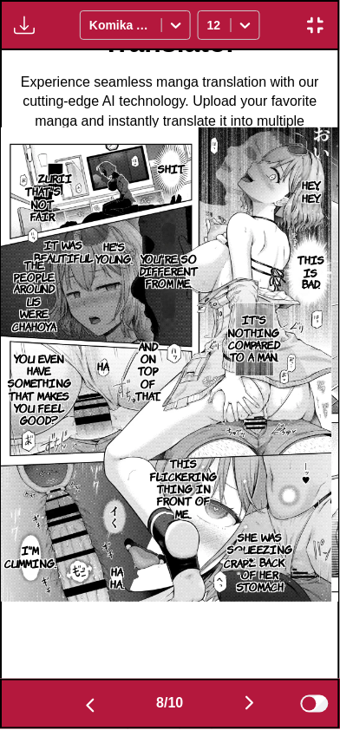
click at [228, 712] on button "button" at bounding box center [250, 704] width 104 height 25
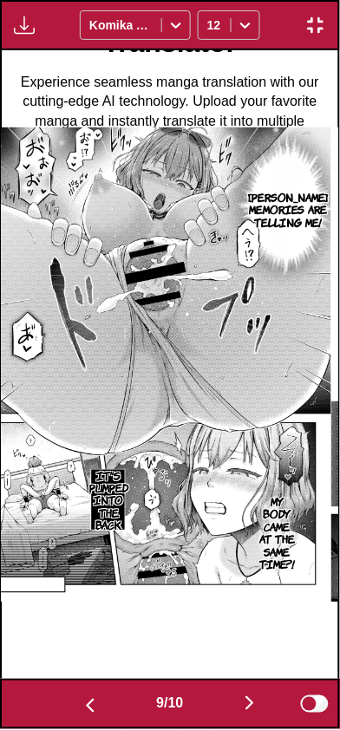
click at [232, 712] on button "button" at bounding box center [250, 704] width 104 height 25
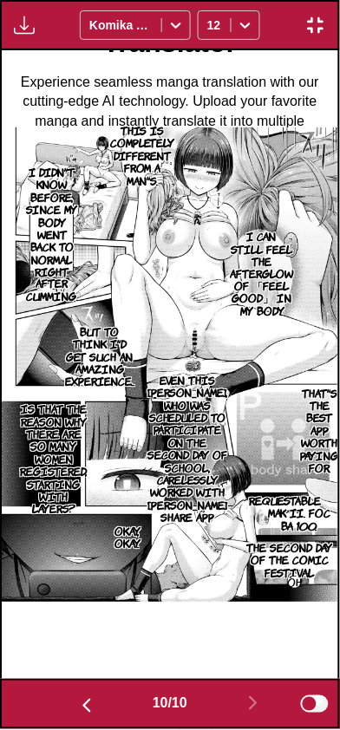
click at [318, 28] on img "button" at bounding box center [315, 25] width 21 height 21
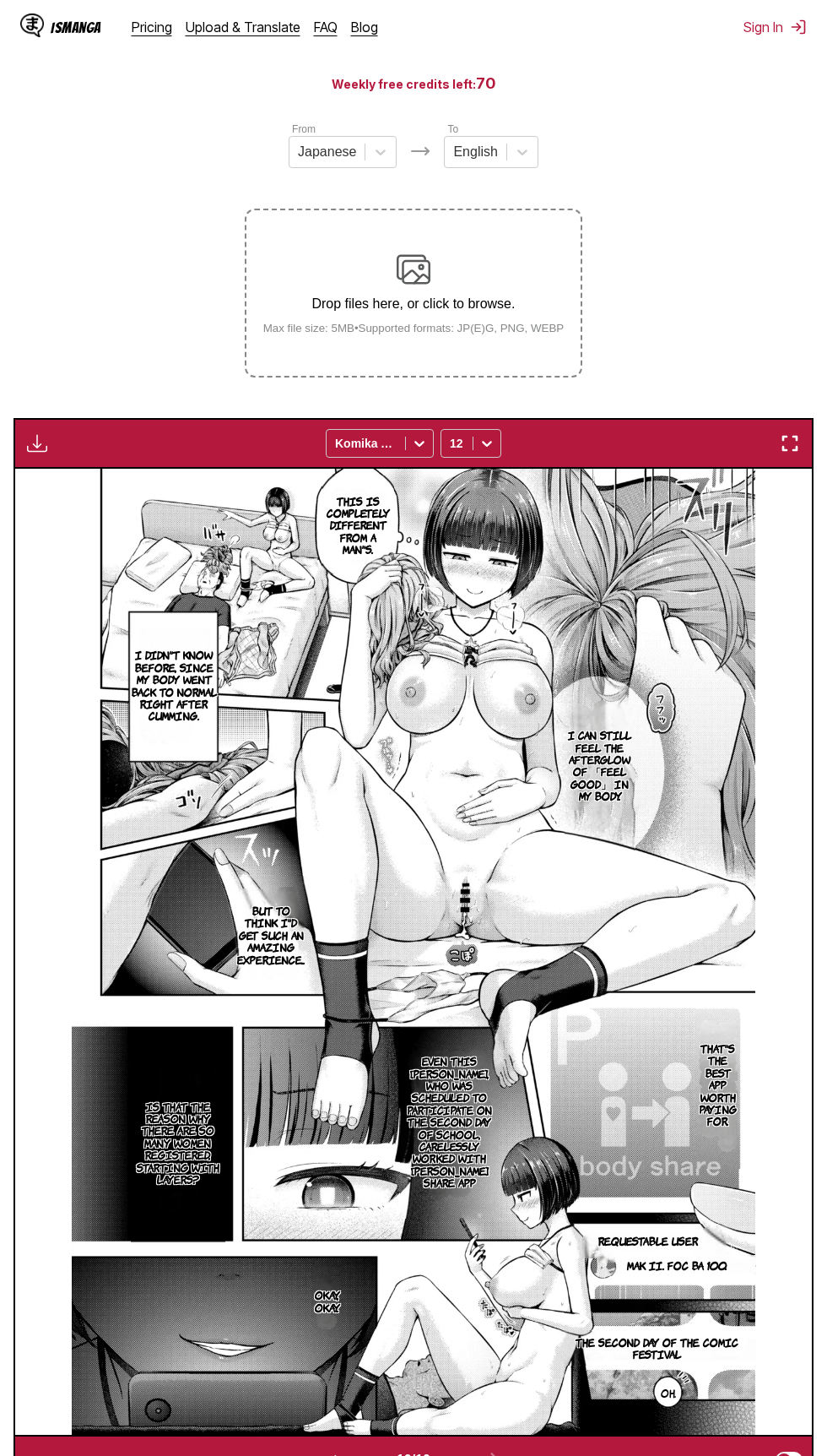
scroll to position [185, 0]
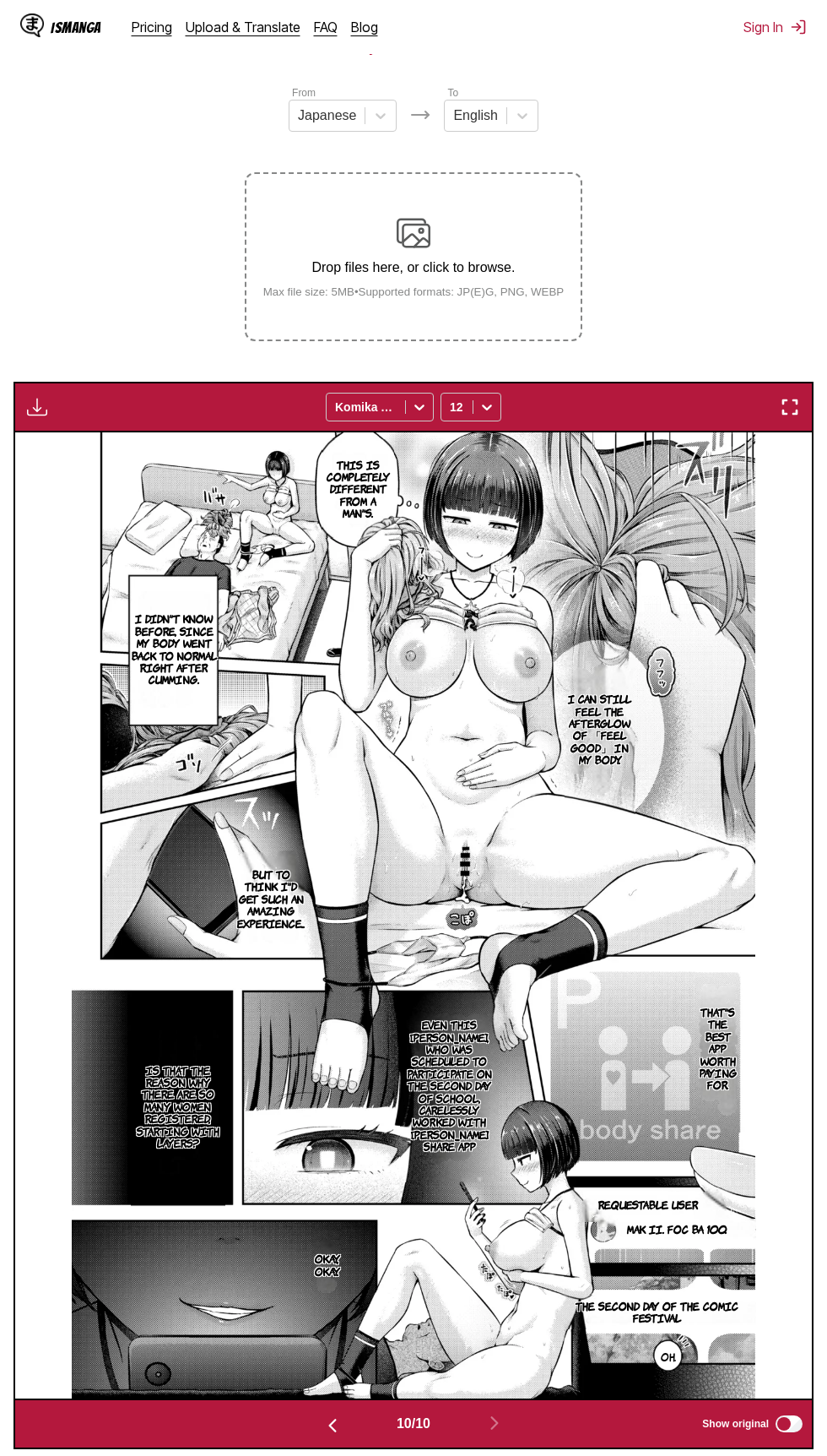
click at [382, 251] on div "Drop files here, or click to browse. Max file size: 5MB • Supported formats: JP…" at bounding box center [414, 257] width 328 height 82
click at [0, 0] on input "Drop files here, or click to browse. Max file size: 5MB • Supported formats: JP…" at bounding box center [0, 0] width 0 height 0
click at [500, 265] on p "Drop files here, or click to browse." at bounding box center [414, 268] width 328 height 16
click at [0, 0] on input "Drop files here, or click to browse. Max file size: 5MB • Supported formats: JP…" at bounding box center [0, 0] width 0 height 0
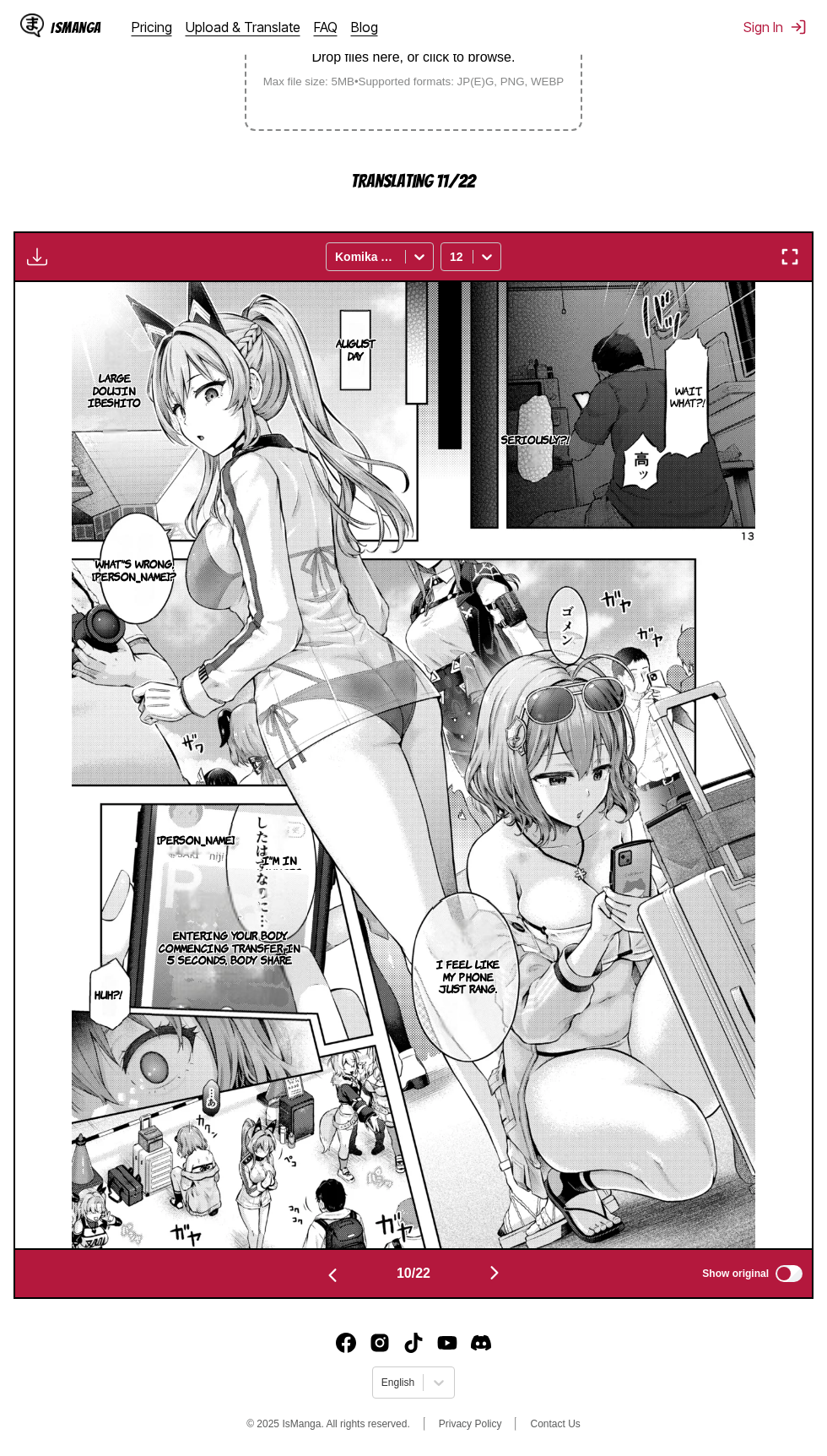
scroll to position [0, 7175]
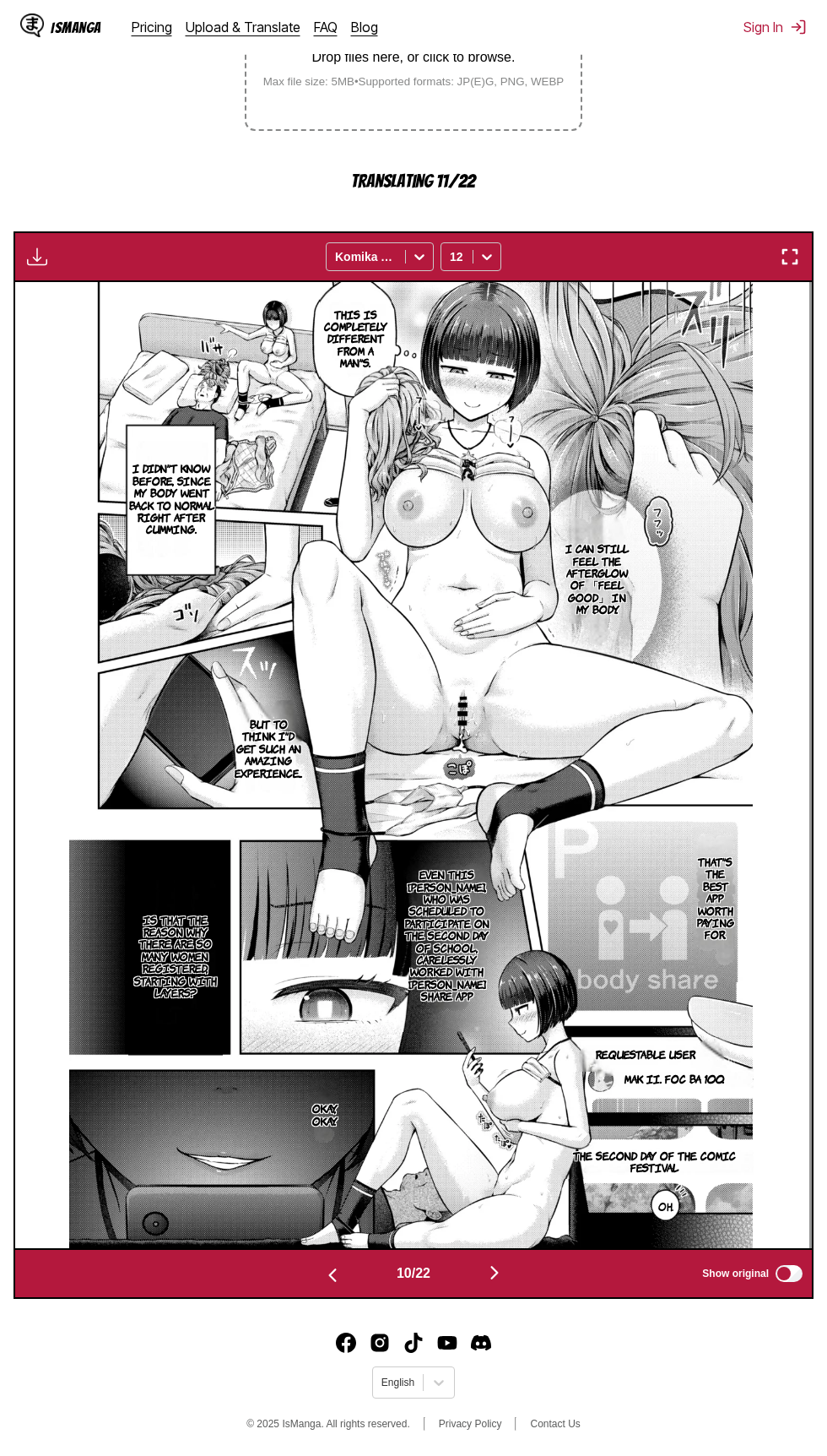
click at [791, 262] on img "button" at bounding box center [790, 256] width 20 height 20
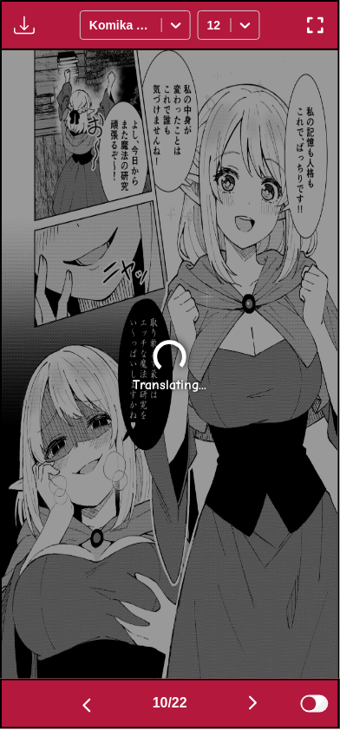
scroll to position [0, 3034]
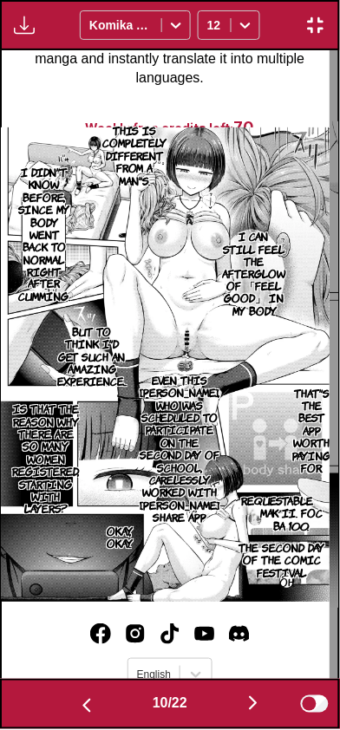
click at [88, 710] on img "button" at bounding box center [86, 706] width 21 height 21
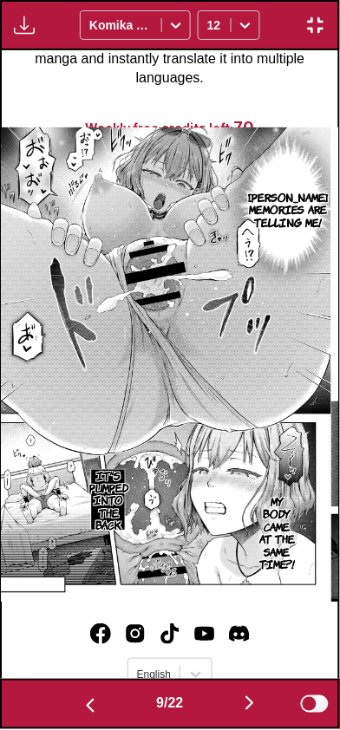
click at [91, 707] on img "button" at bounding box center [90, 706] width 21 height 21
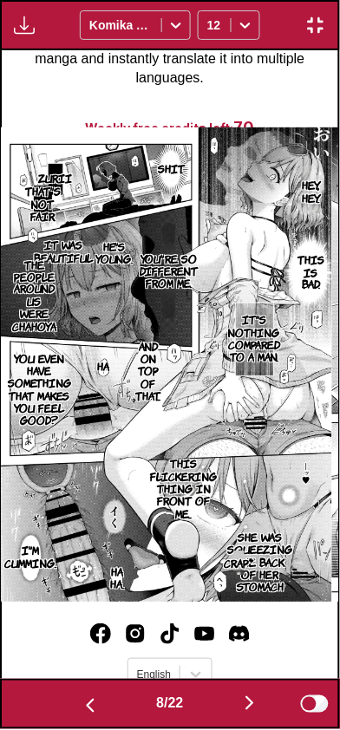
click at [88, 705] on img "button" at bounding box center [90, 706] width 21 height 21
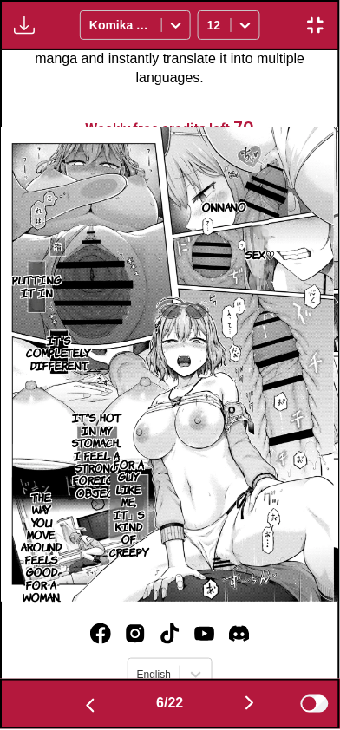
click at [73, 692] on button "button" at bounding box center [90, 704] width 104 height 25
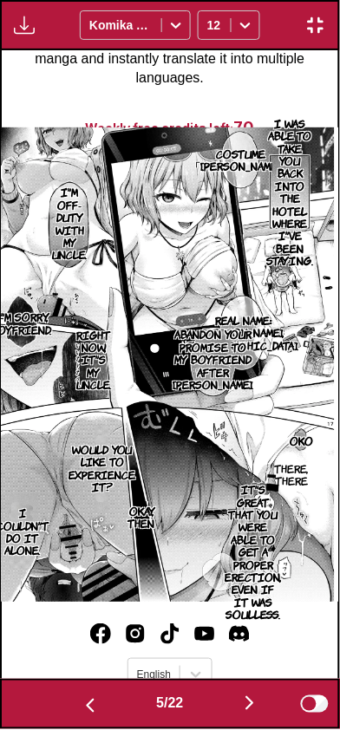
click at [83, 701] on img "button" at bounding box center [90, 706] width 21 height 21
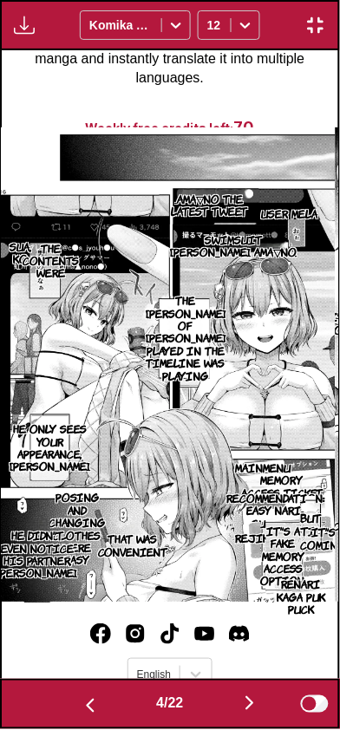
click at [89, 712] on img "button" at bounding box center [90, 706] width 21 height 21
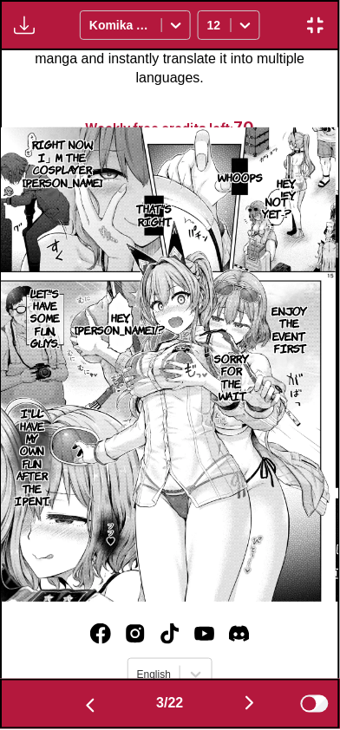
click at [83, 707] on img "button" at bounding box center [90, 706] width 21 height 21
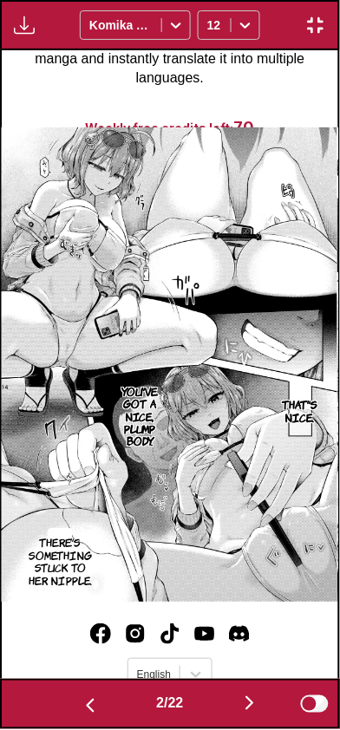
click at [82, 709] on img "button" at bounding box center [90, 706] width 21 height 21
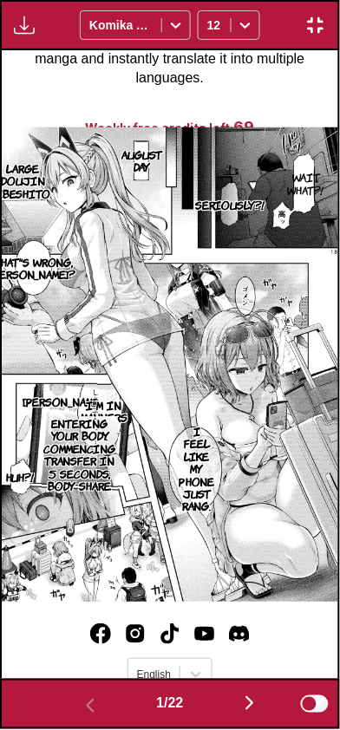
click at [237, 714] on button "button" at bounding box center [250, 704] width 104 height 25
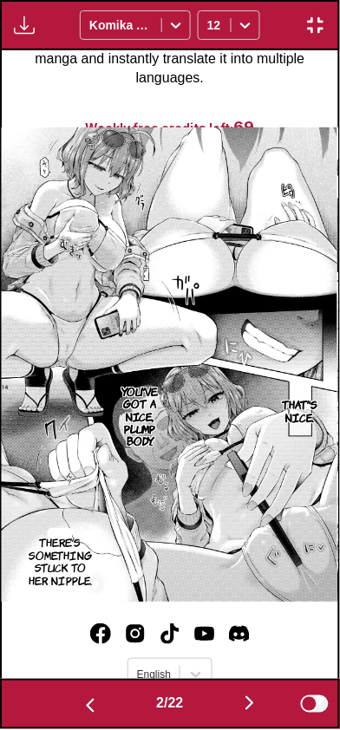
click at [238, 697] on button "button" at bounding box center [250, 704] width 104 height 25
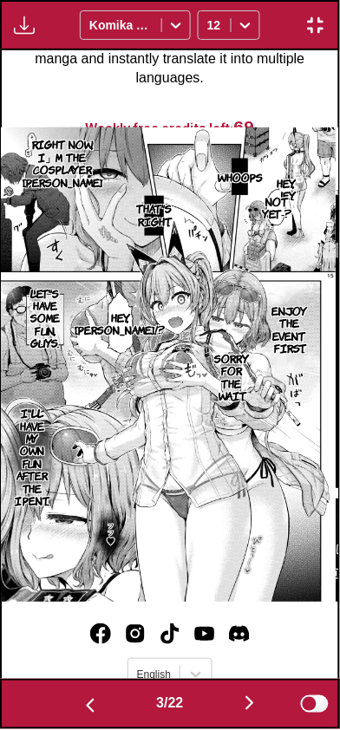
click at [238, 709] on button "button" at bounding box center [250, 704] width 104 height 25
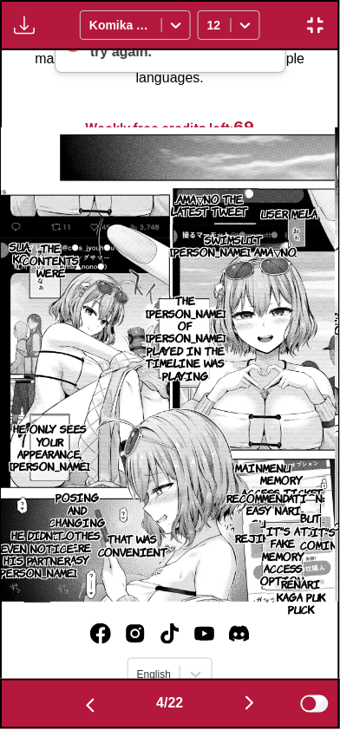
click at [273, 481] on p "Memory access ticket" at bounding box center [281, 487] width 89 height 32
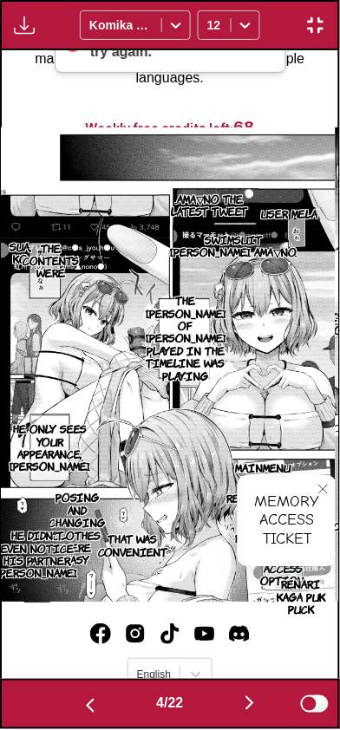
click at [315, 476] on button "close-tooltip" at bounding box center [323, 490] width 28 height 28
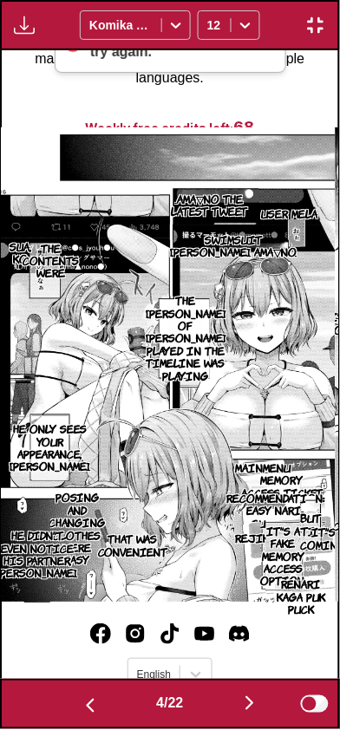
click at [252, 510] on p "Recommendation: Easy Nari-sumashi" at bounding box center [276, 511] width 105 height 44
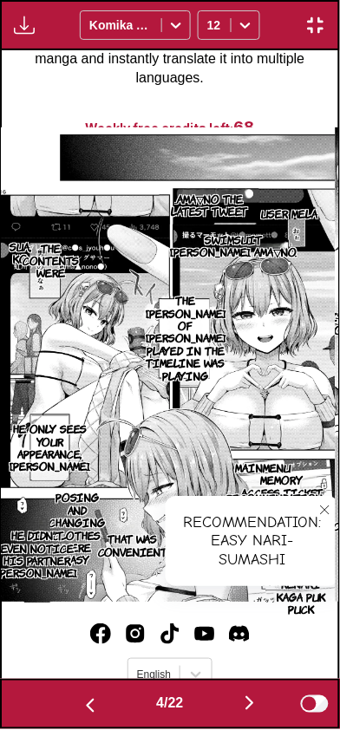
click at [328, 497] on button "close-tooltip" at bounding box center [325, 511] width 28 height 28
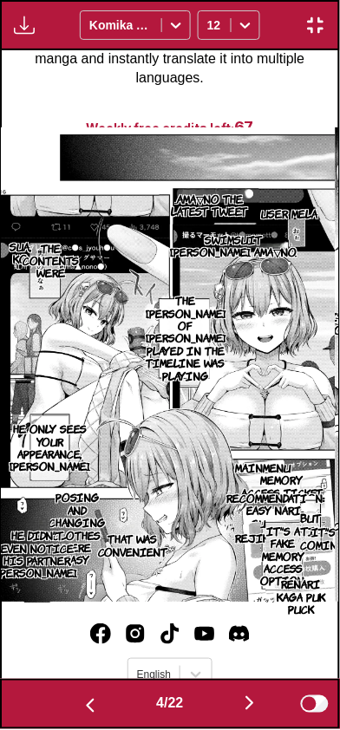
click at [237, 708] on button "button" at bounding box center [250, 704] width 104 height 25
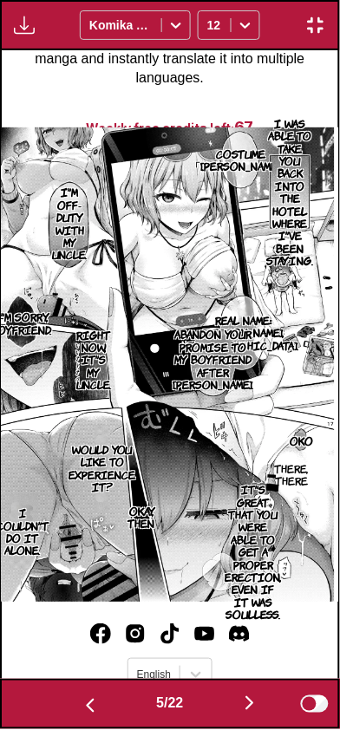
click at [29, 313] on p "I'm sorry, boyfriend." at bounding box center [21, 324] width 68 height 32
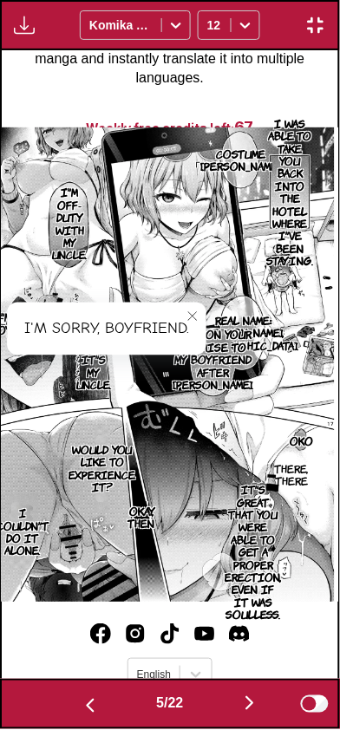
click at [201, 310] on button "close-tooltip" at bounding box center [193, 316] width 28 height 28
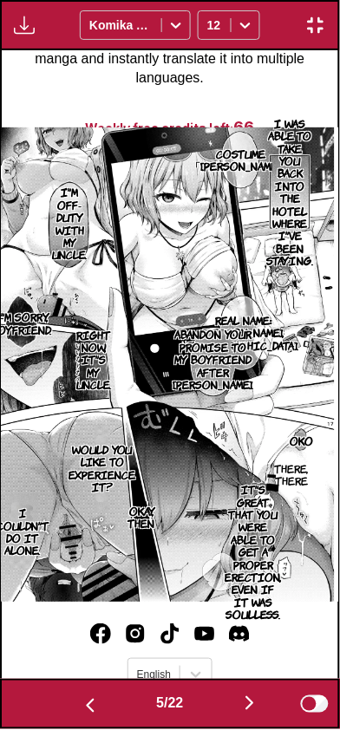
click at [250, 708] on img "button" at bounding box center [249, 703] width 21 height 21
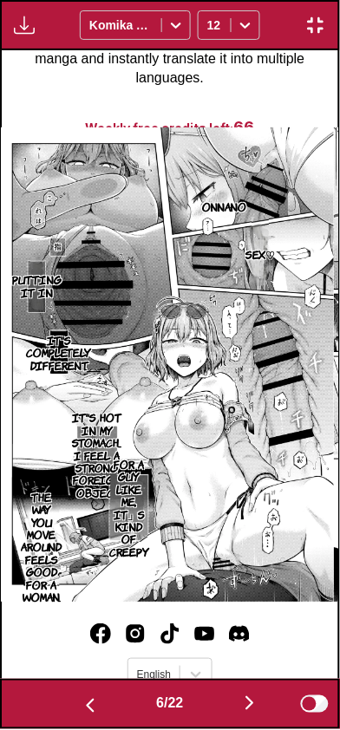
click at [241, 708] on button "button" at bounding box center [250, 704] width 104 height 25
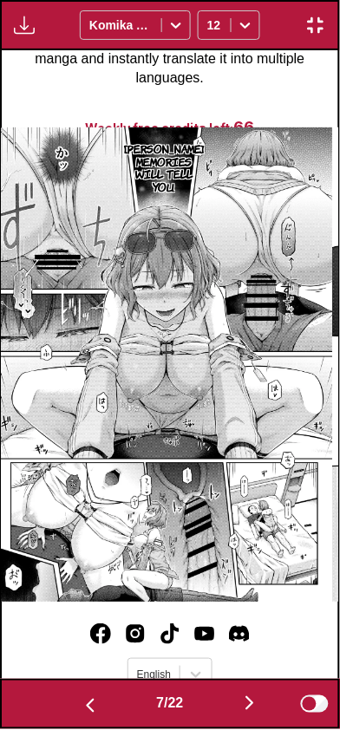
click at [75, 698] on button "button" at bounding box center [90, 704] width 104 height 25
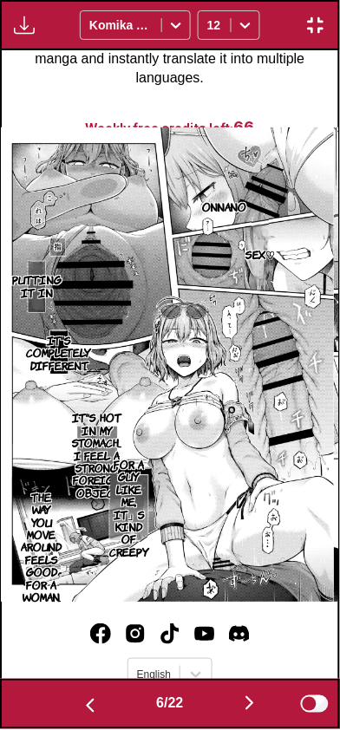
click at [68, 698] on button "button" at bounding box center [90, 704] width 104 height 25
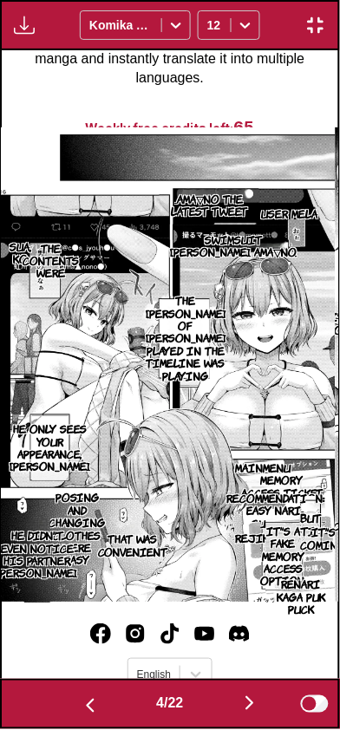
click at [237, 707] on button "button" at bounding box center [250, 704] width 104 height 25
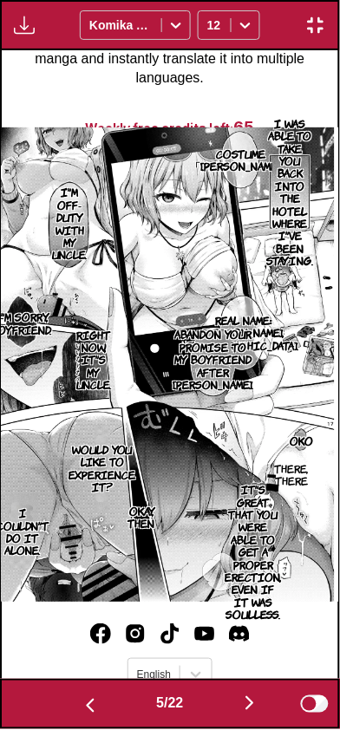
click at [240, 707] on button "button" at bounding box center [250, 704] width 104 height 25
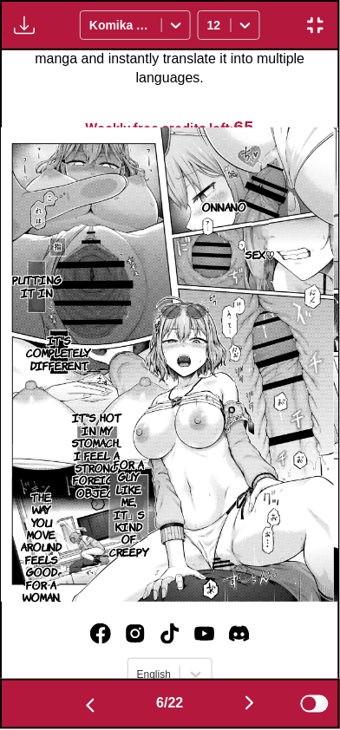
click at [244, 710] on img "button" at bounding box center [249, 703] width 21 height 21
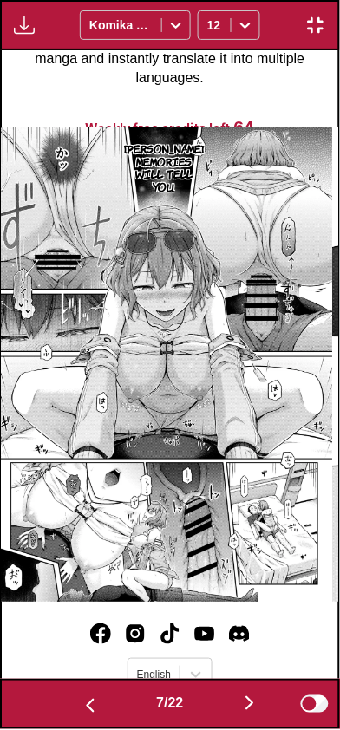
click at [247, 704] on img "button" at bounding box center [249, 703] width 21 height 21
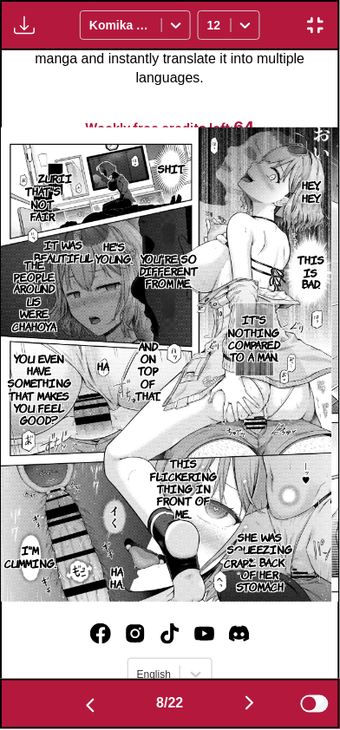
click at [237, 708] on button "button" at bounding box center [250, 704] width 104 height 25
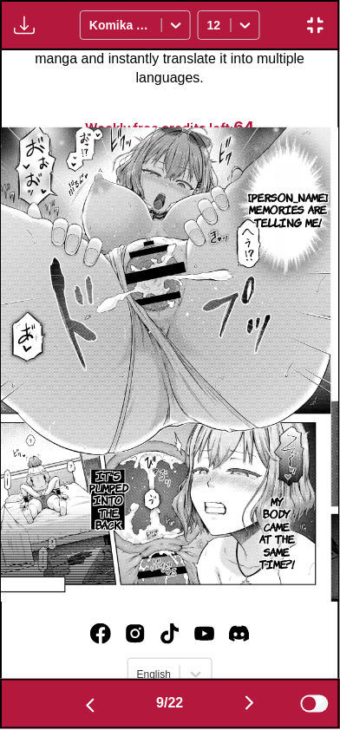
click at [237, 708] on button "button" at bounding box center [250, 704] width 104 height 25
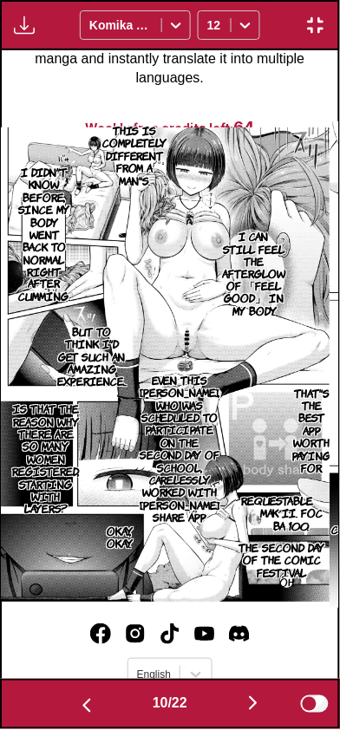
click at [75, 692] on button "button" at bounding box center [87, 704] width 104 height 25
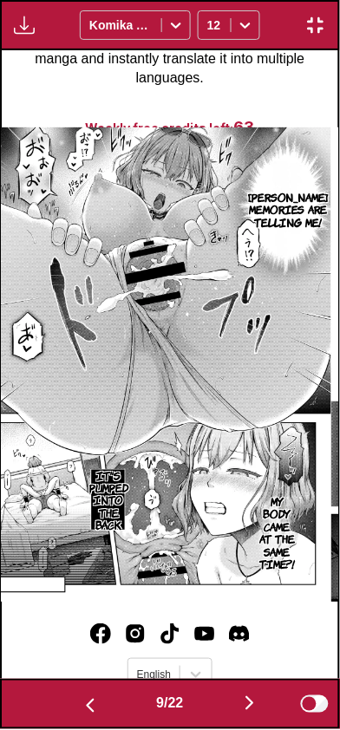
click at [80, 702] on img "button" at bounding box center [90, 706] width 21 height 21
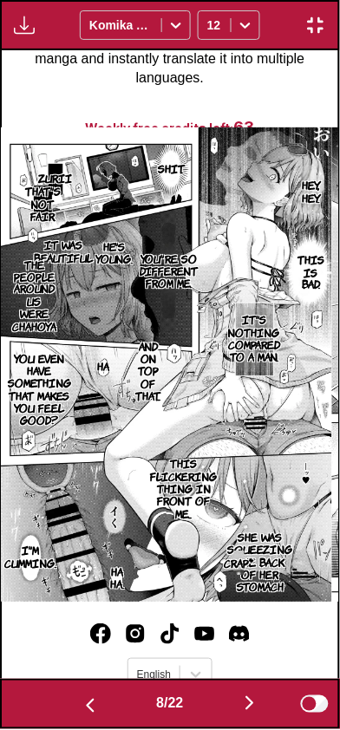
click at [237, 696] on button "button" at bounding box center [250, 704] width 104 height 25
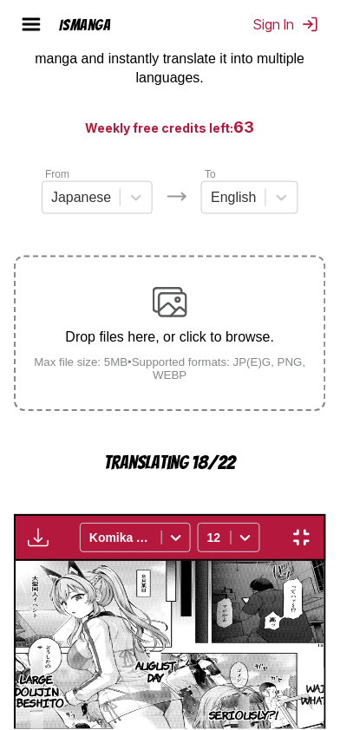
scroll to position [0, 2697]
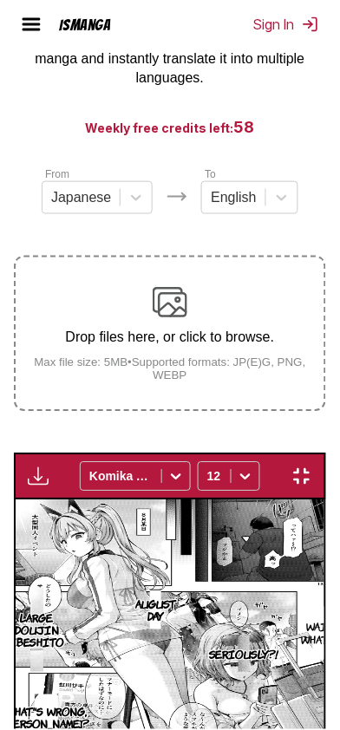
scroll to position [0, 3709]
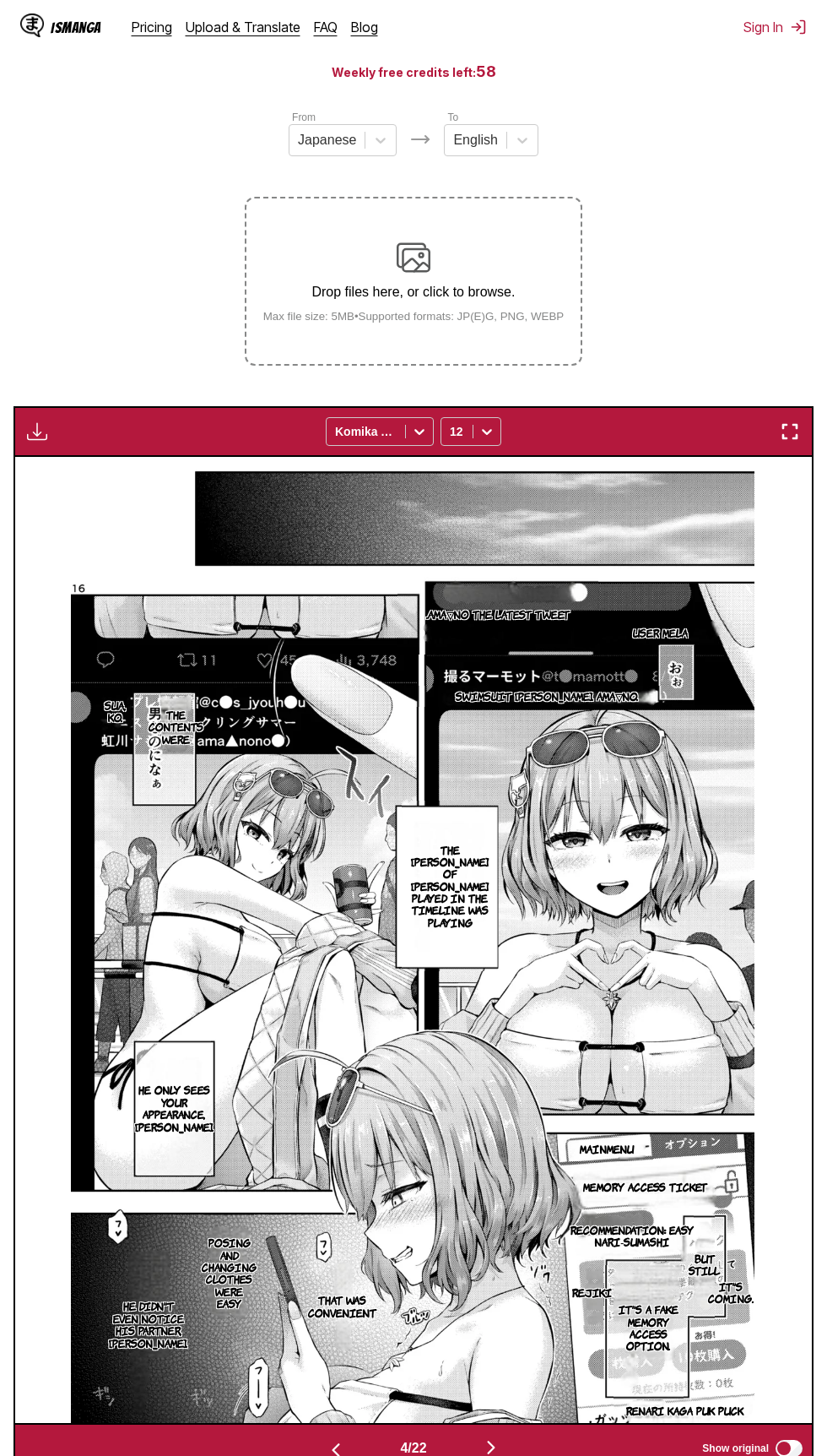
scroll to position [216, 0]
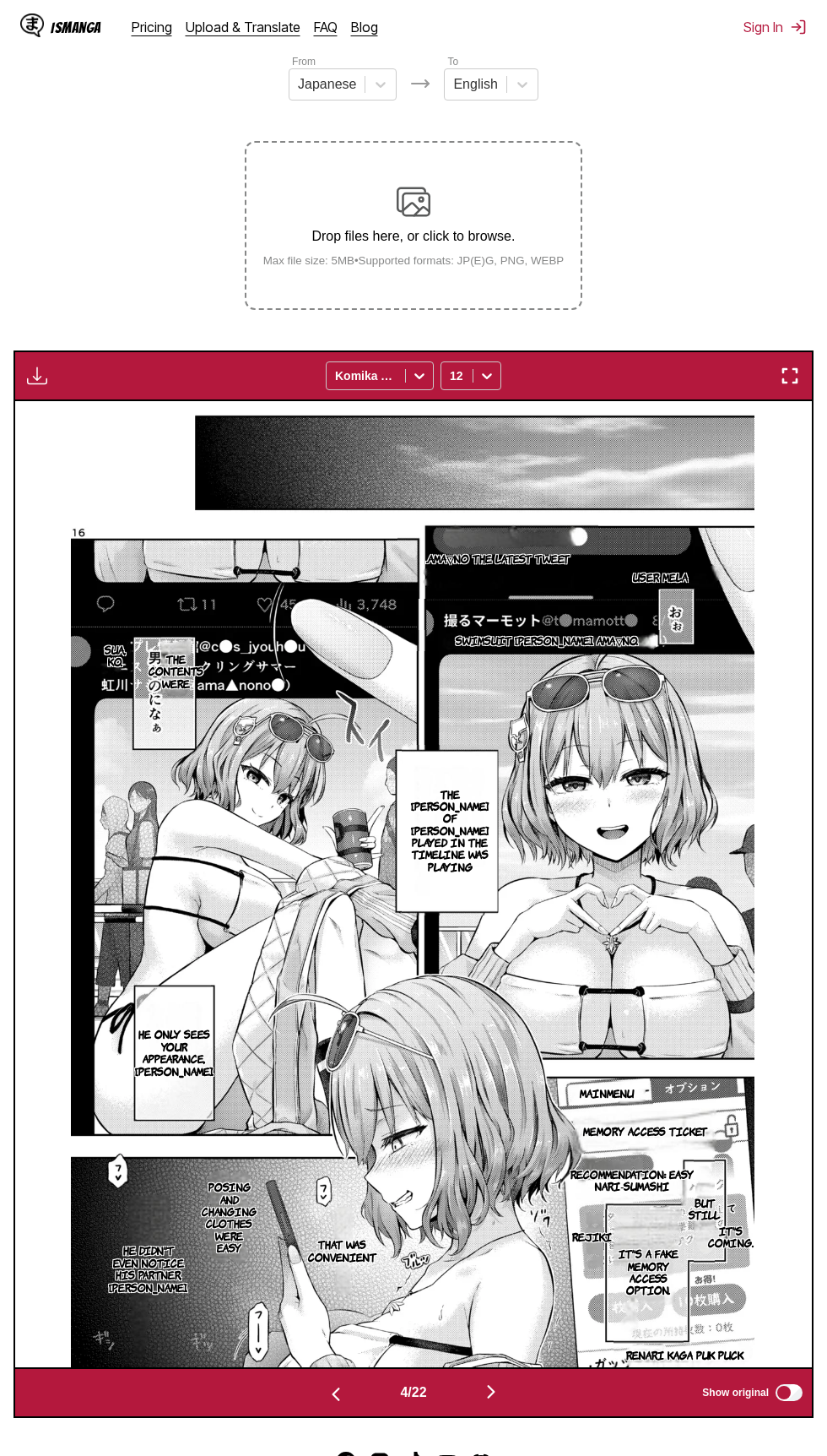
click at [330, 377] on img "button" at bounding box center [790, 375] width 20 height 20
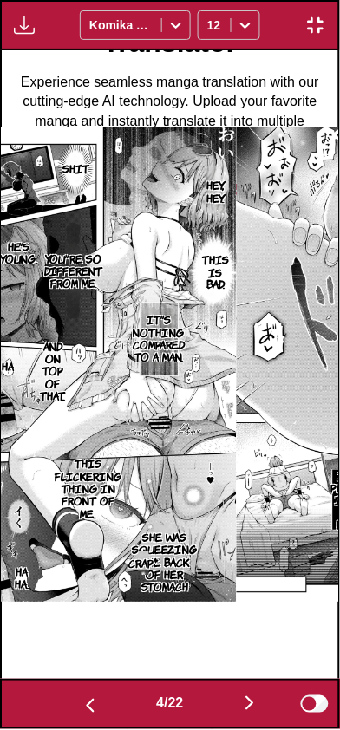
scroll to position [0, 1011]
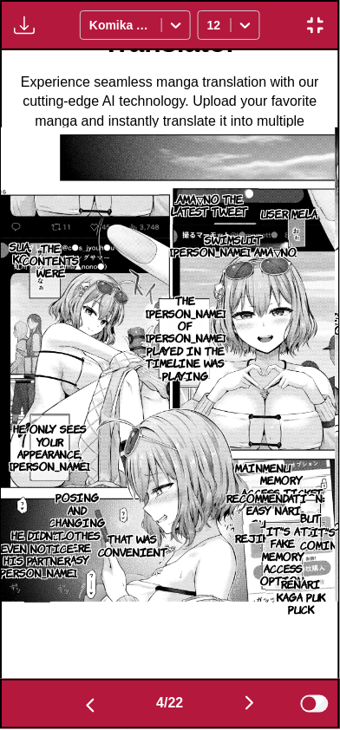
click at [244, 704] on img "button" at bounding box center [249, 703] width 21 height 21
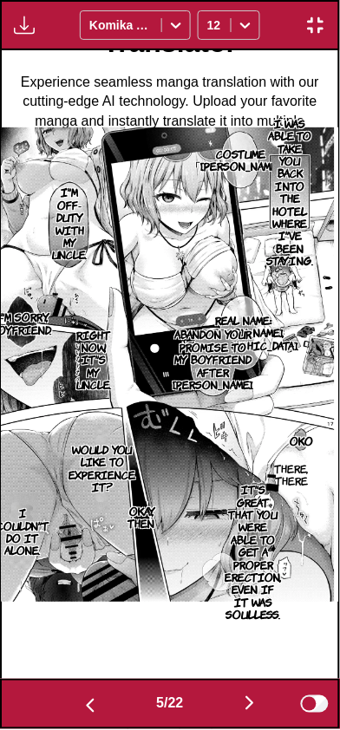
click at [237, 706] on button "button" at bounding box center [250, 704] width 104 height 25
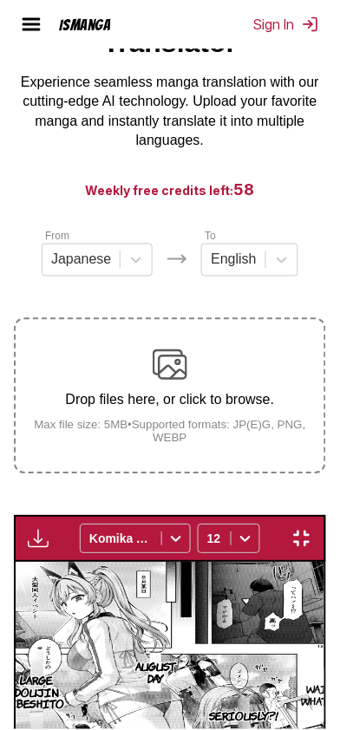
scroll to position [0, 1686]
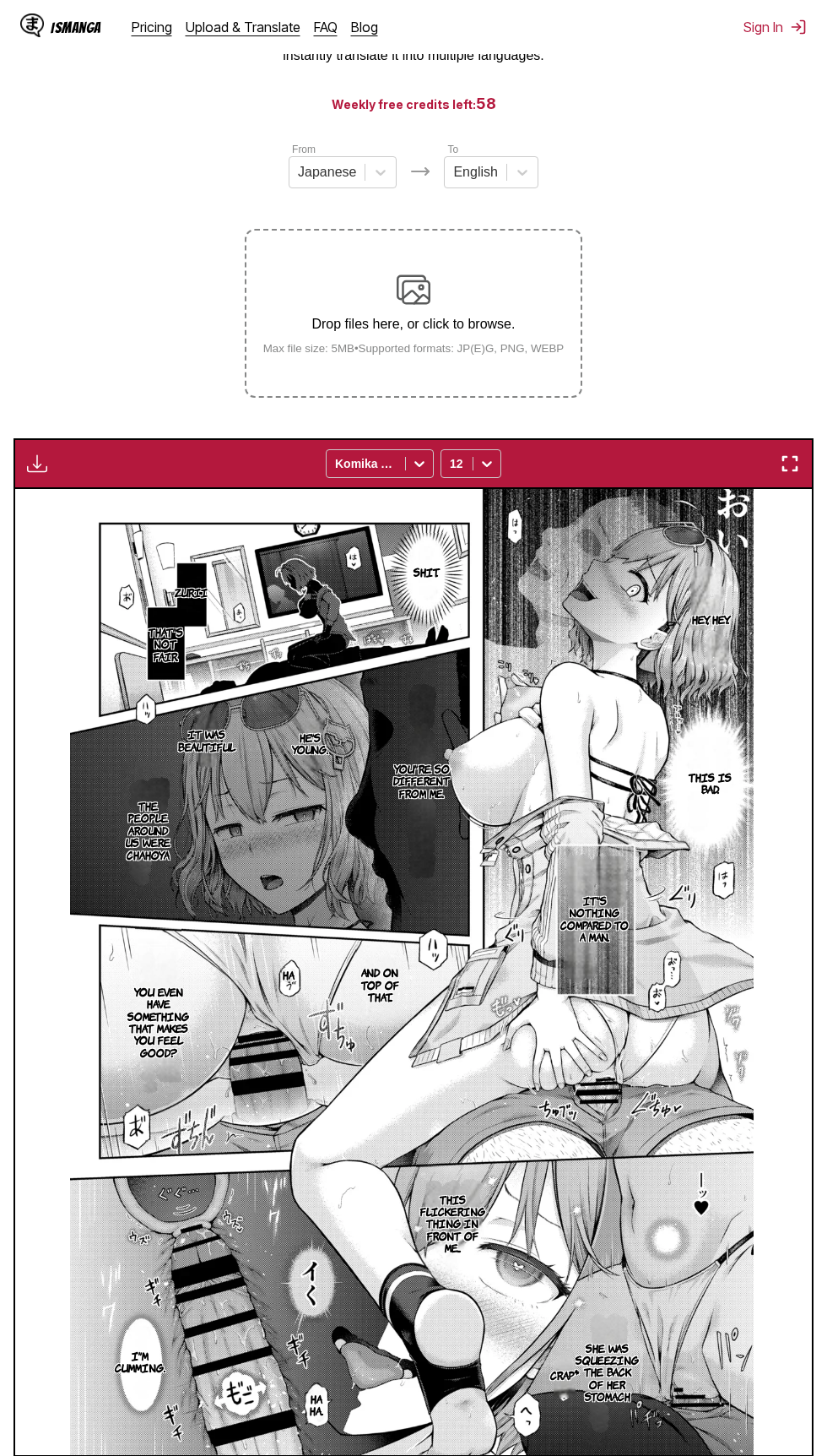
scroll to position [179, 0]
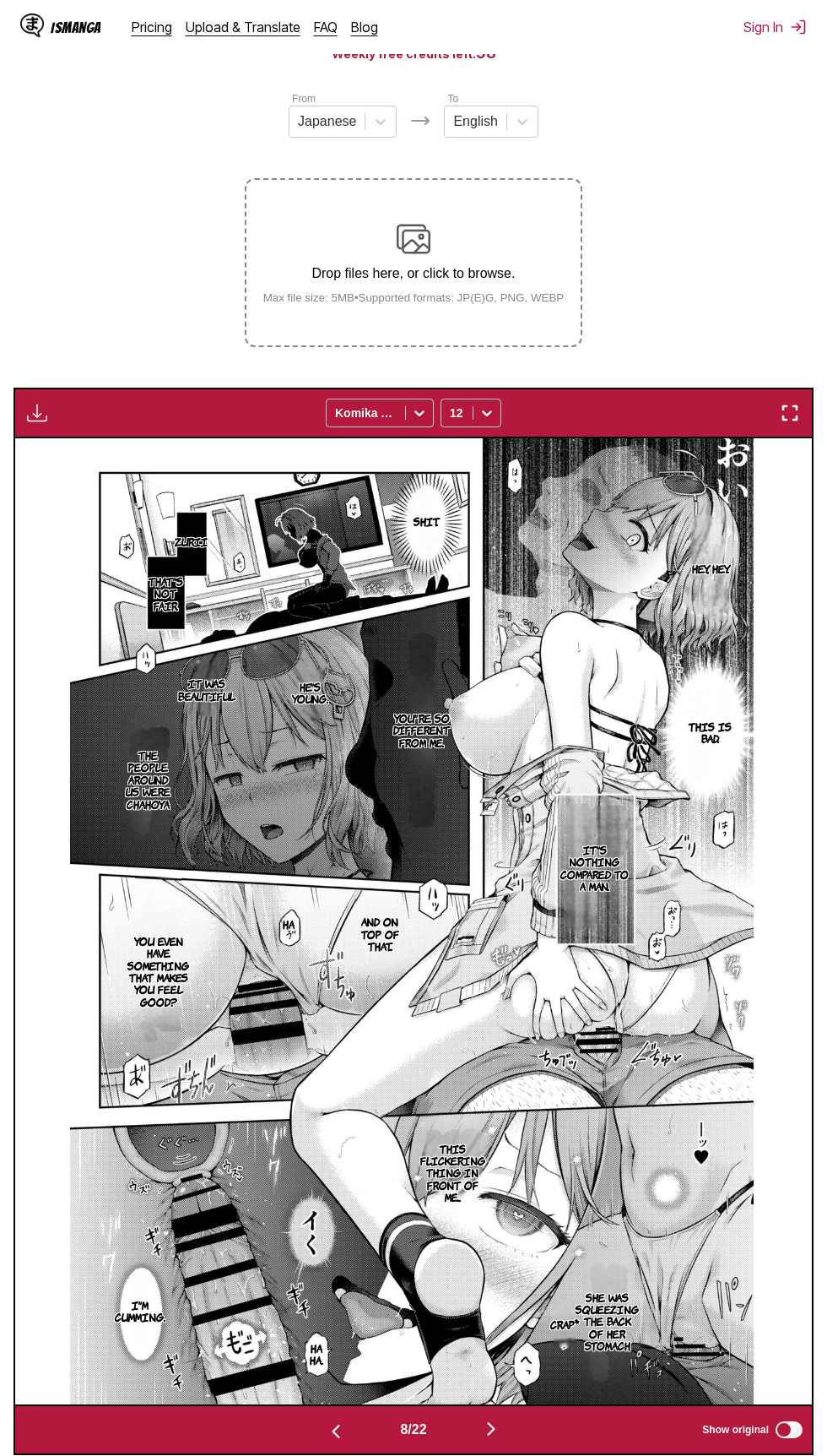
click at [330, 414] on img "button" at bounding box center [790, 412] width 20 height 20
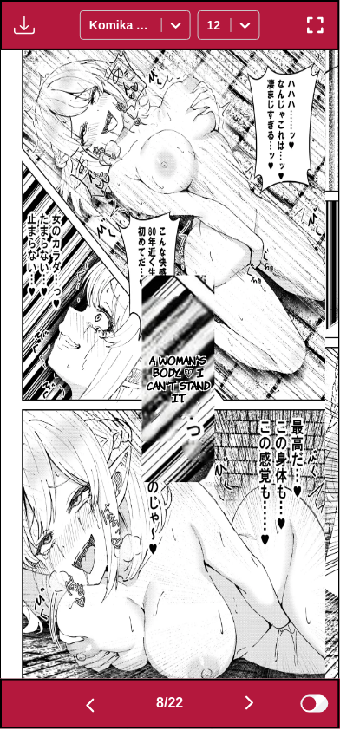
scroll to position [0, 2360]
